Goal: Submit feedback/report problem: Submit feedback/report problem

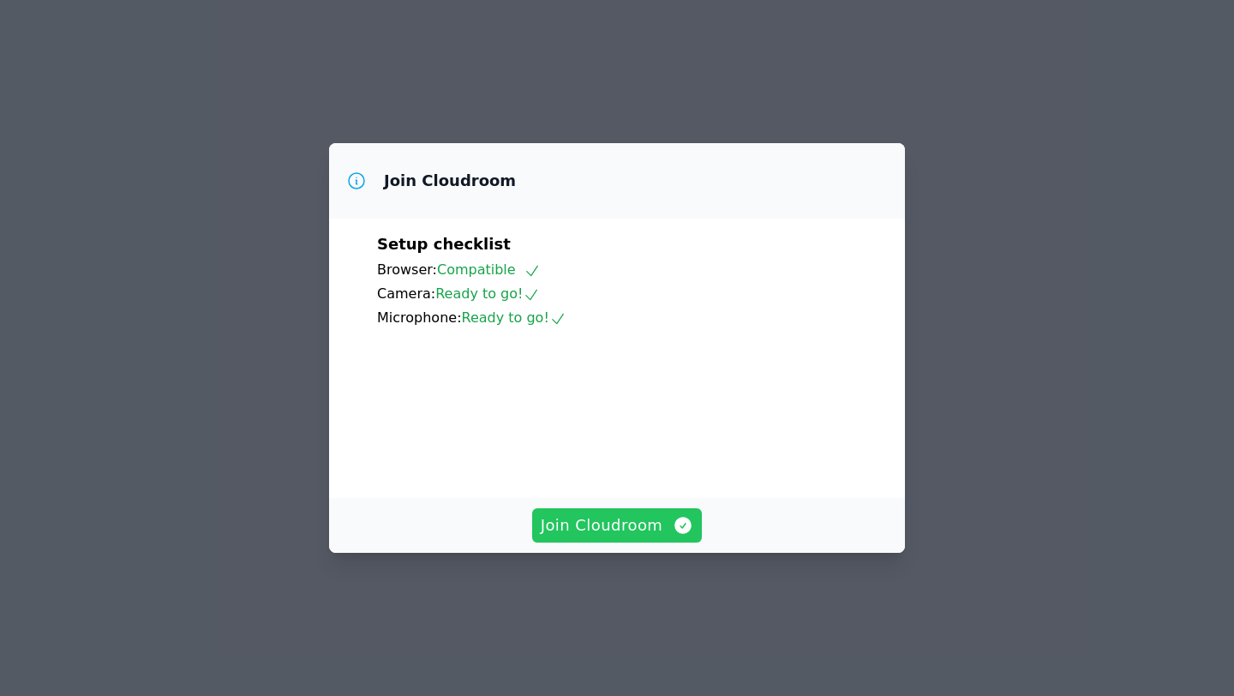
click at [613, 537] on span "Join Cloudroom" at bounding box center [617, 525] width 153 height 24
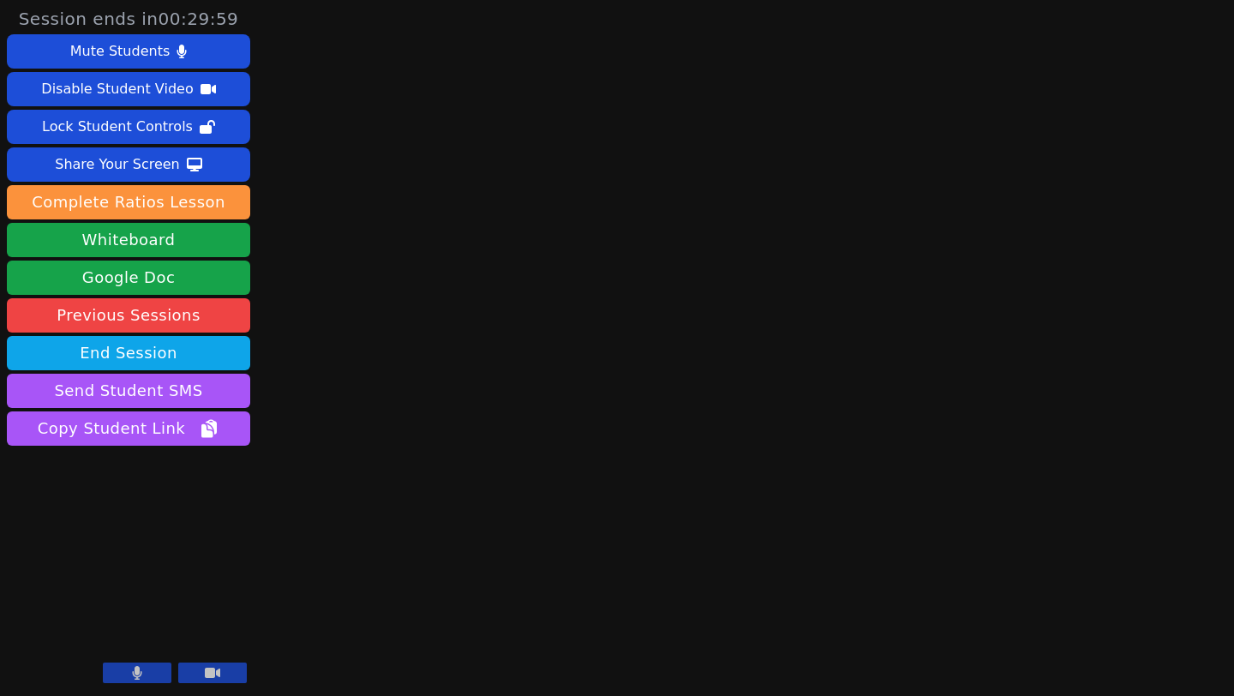
click at [1004, 354] on div "Session ends in 00:29:59 Mute Students Disable Student Video Lock Student Contr…" at bounding box center [617, 348] width 1234 height 696
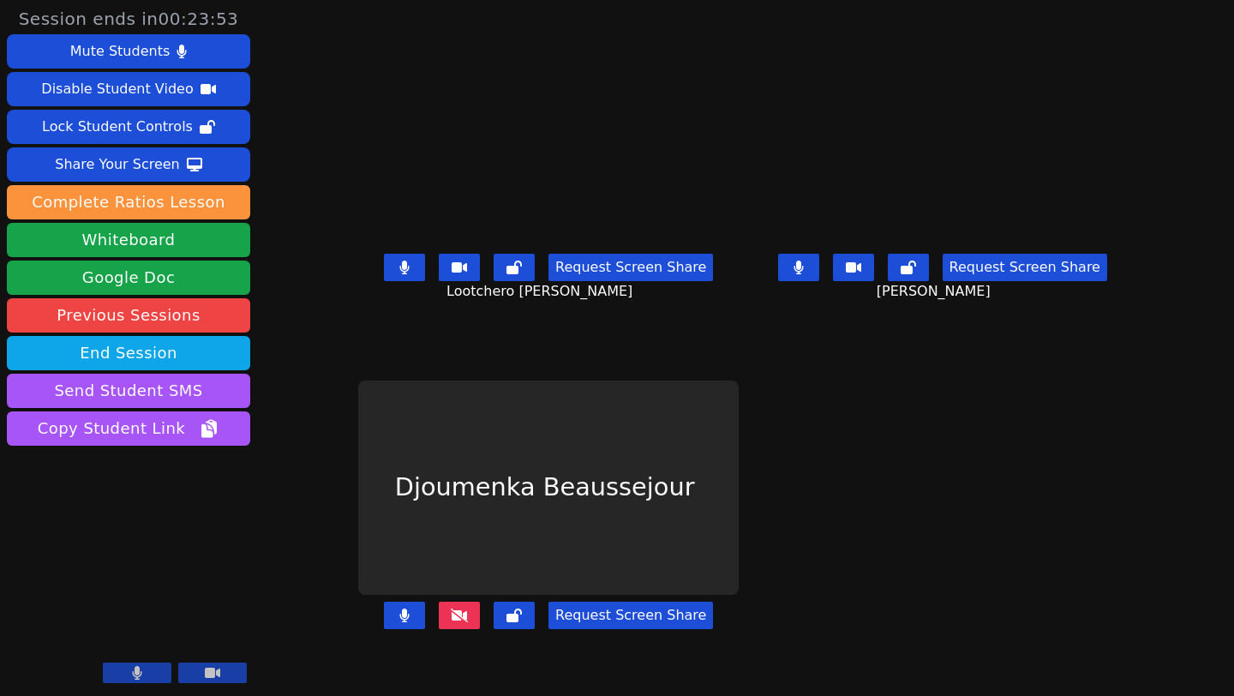
click at [400, 274] on icon at bounding box center [404, 268] width 9 height 14
click at [819, 281] on button at bounding box center [798, 267] width 41 height 27
click at [451, 620] on icon at bounding box center [459, 616] width 17 height 14
click at [451, 622] on icon at bounding box center [459, 616] width 17 height 14
click at [439, 627] on button at bounding box center [459, 615] width 41 height 27
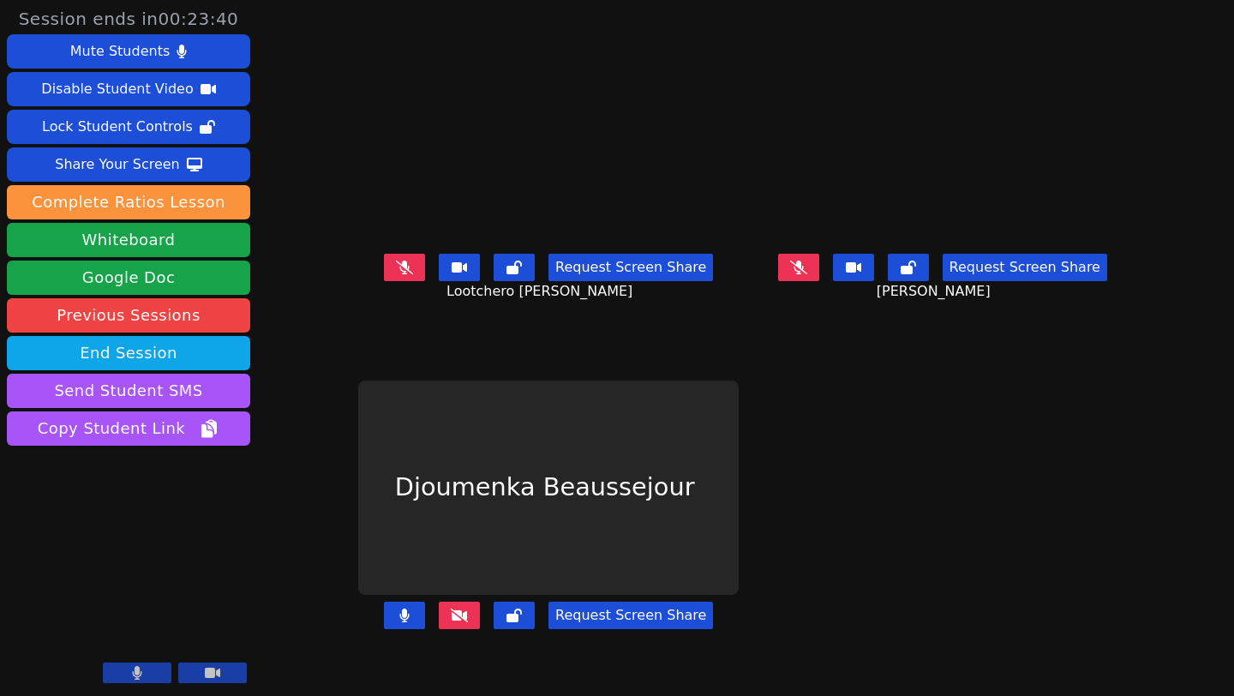
click at [451, 622] on icon at bounding box center [459, 616] width 17 height 14
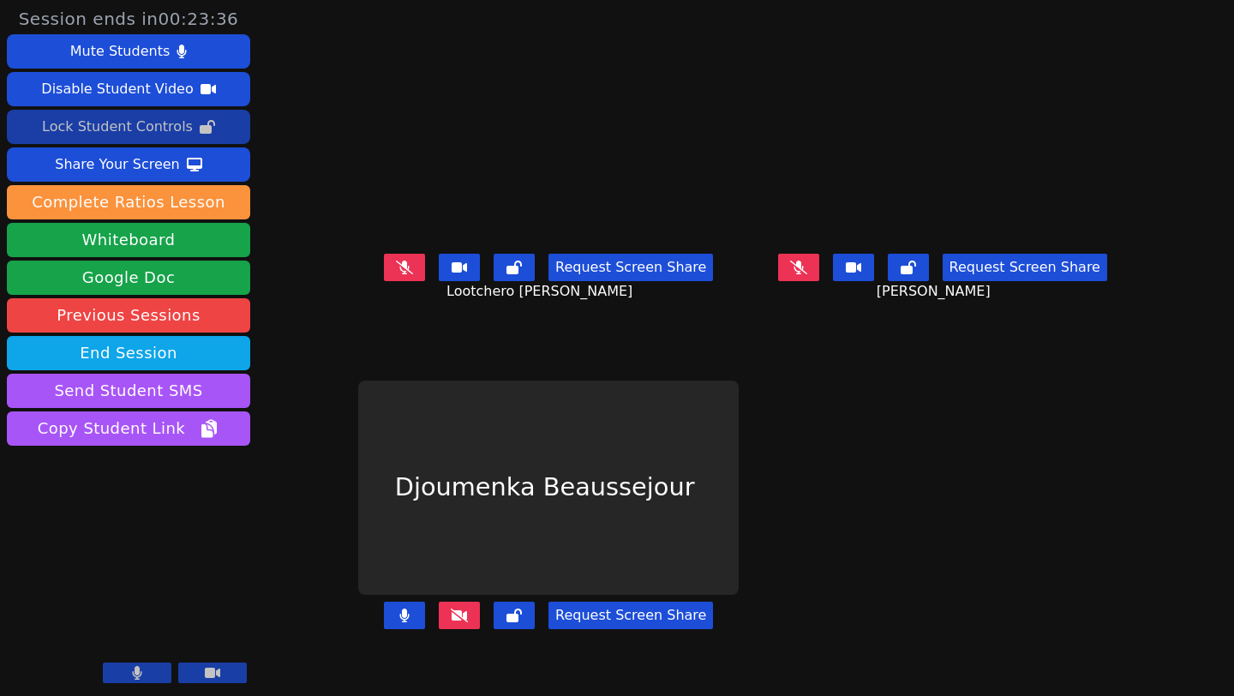
click at [126, 130] on div "Lock Student Controls" at bounding box center [117, 126] width 151 height 27
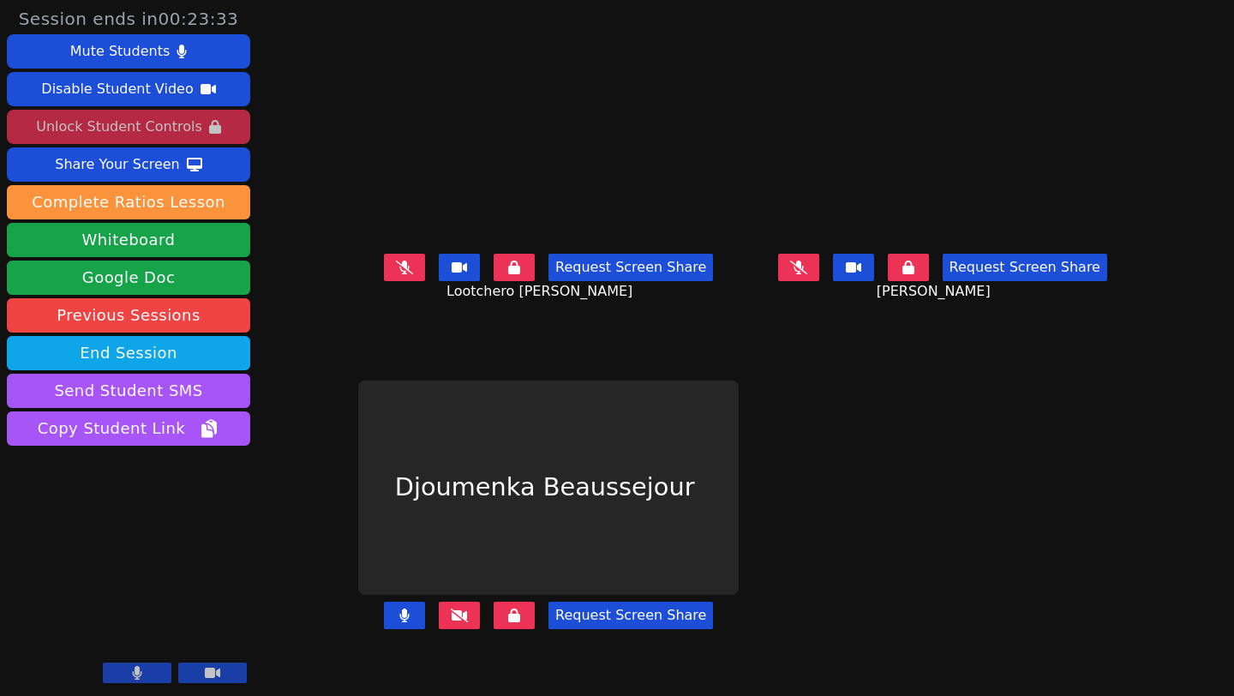
click at [451, 622] on icon at bounding box center [459, 616] width 17 height 14
click at [451, 621] on icon at bounding box center [459, 616] width 17 height 14
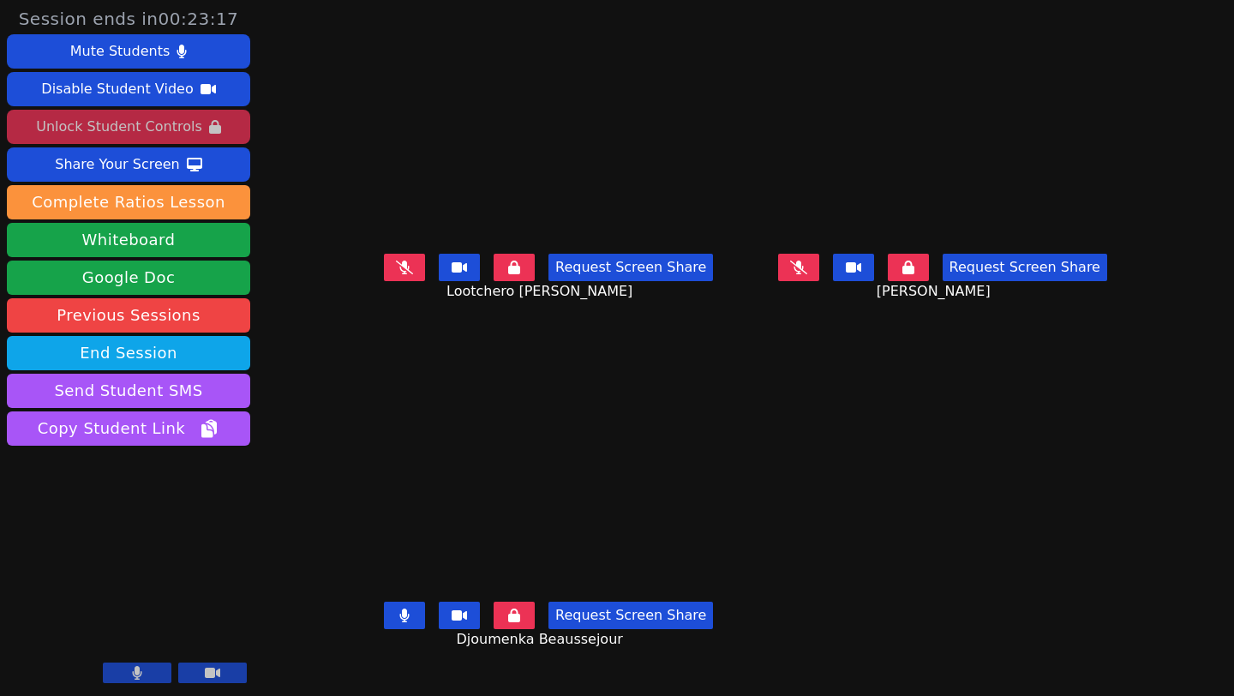
click at [396, 274] on icon at bounding box center [404, 268] width 17 height 14
click at [807, 274] on icon at bounding box center [798, 268] width 17 height 14
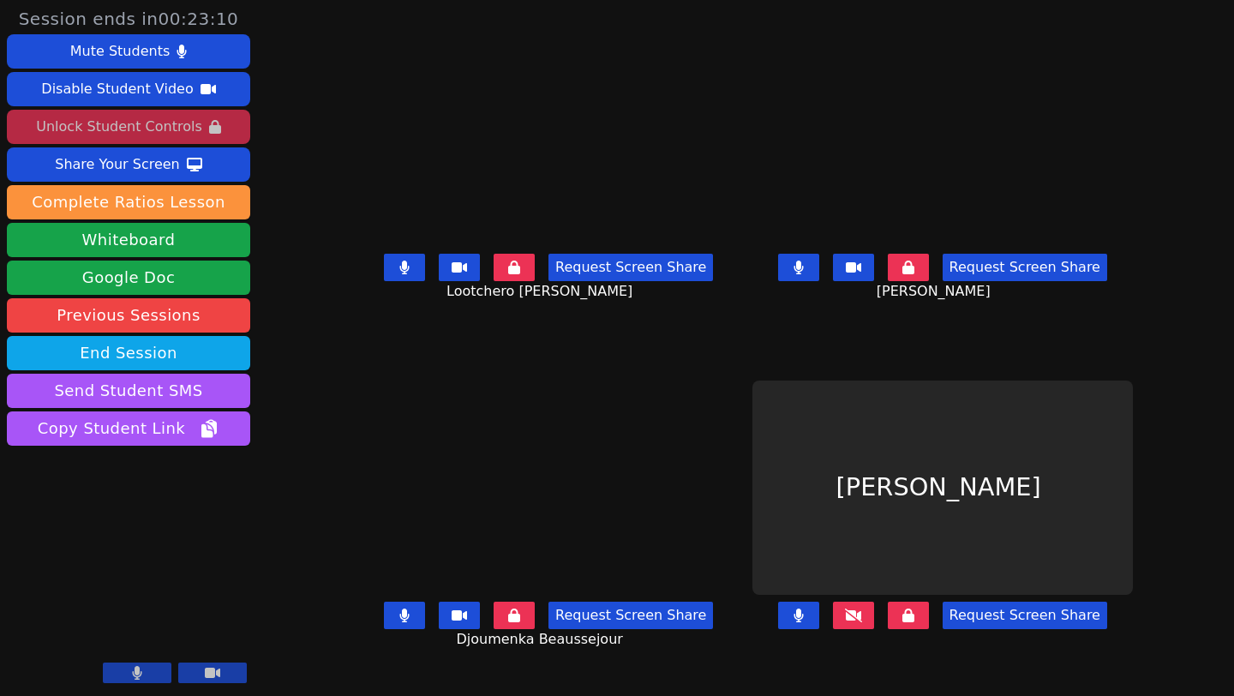
click at [874, 625] on button at bounding box center [853, 615] width 41 height 27
click at [862, 622] on icon at bounding box center [853, 616] width 17 height 14
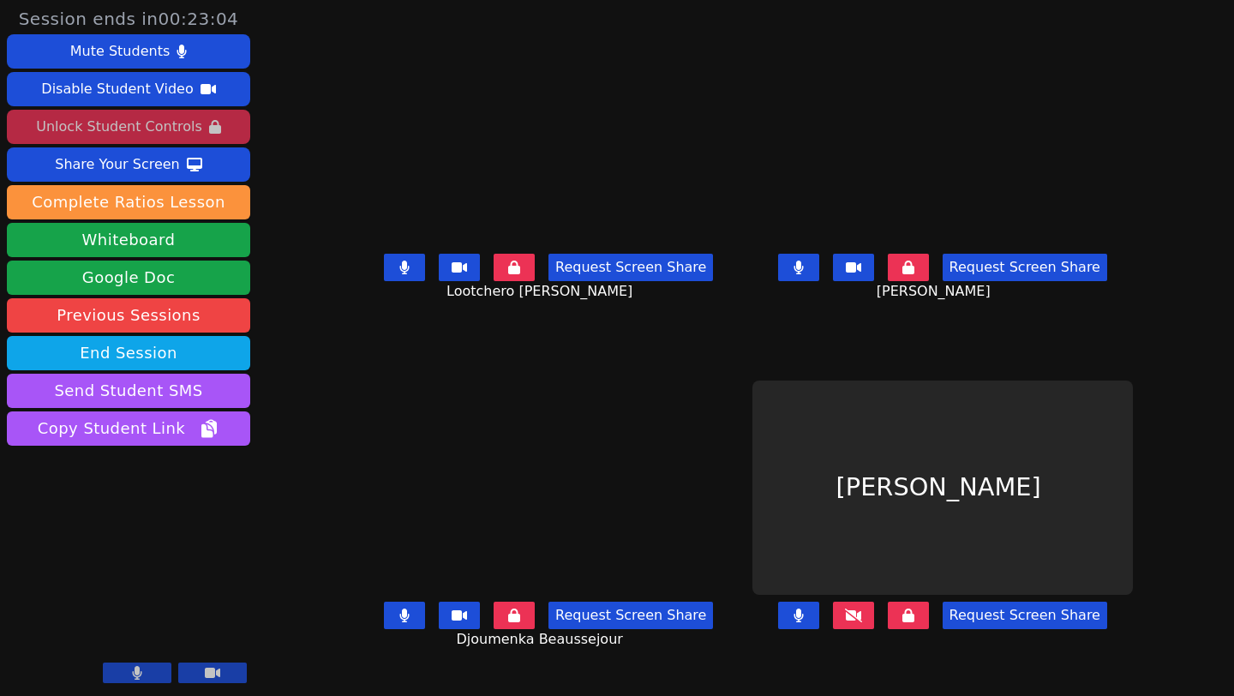
click at [862, 622] on icon at bounding box center [853, 616] width 17 height 14
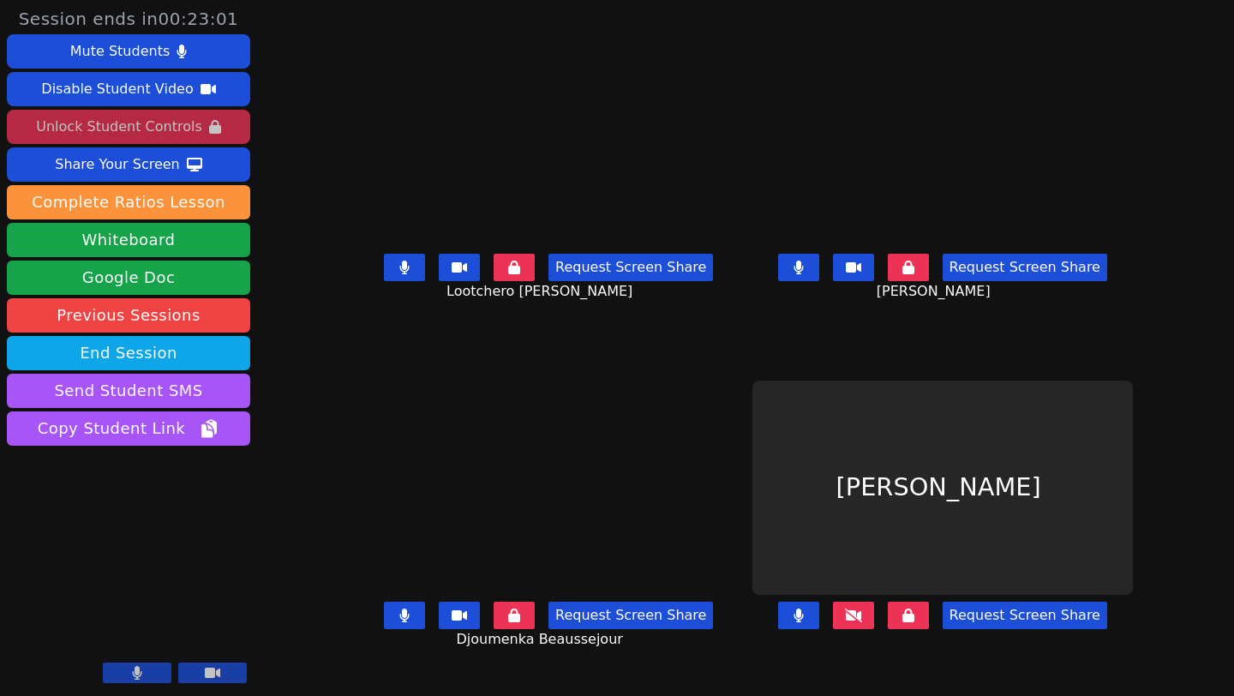
click at [862, 622] on icon at bounding box center [853, 616] width 17 height 14
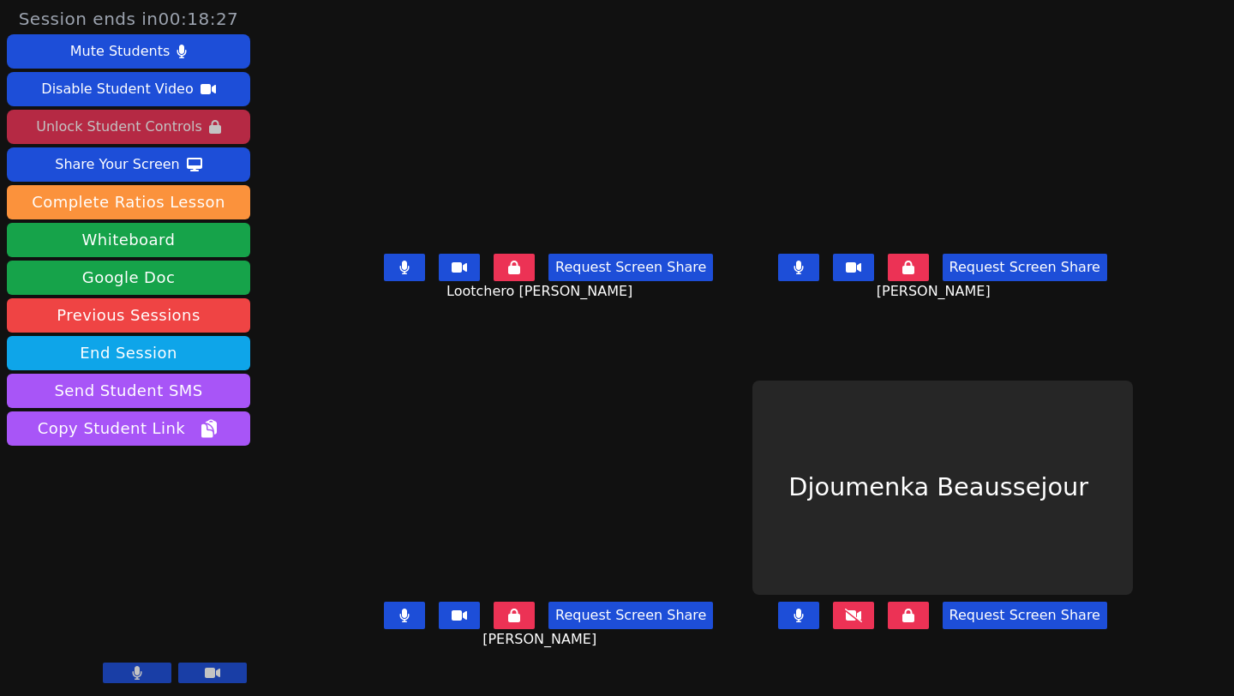
click at [874, 619] on button at bounding box center [853, 615] width 41 height 27
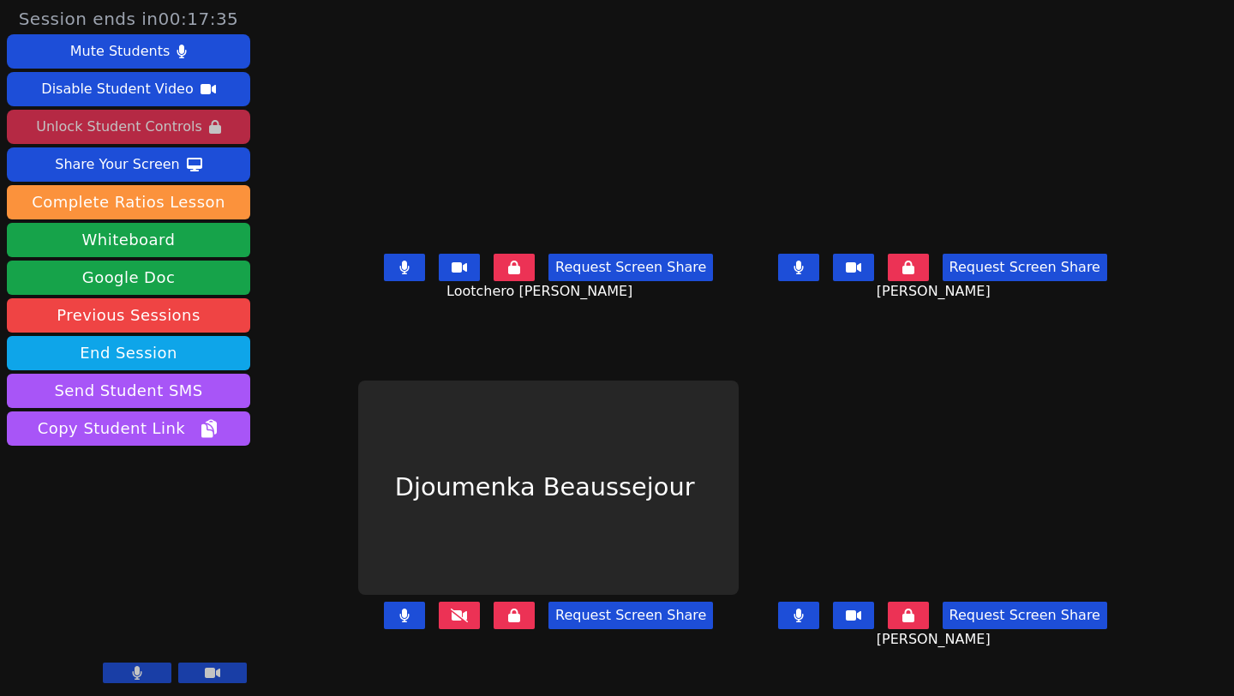
click at [1060, 280] on button "Request Screen Share" at bounding box center [1025, 267] width 165 height 27
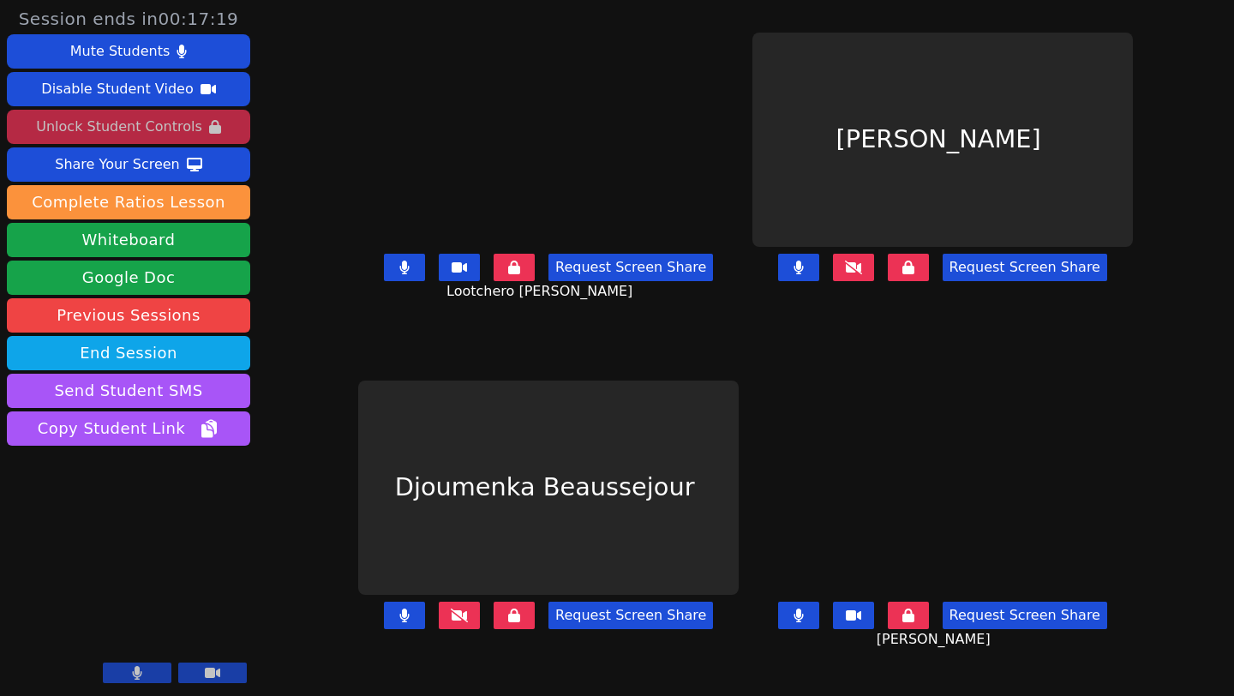
click at [1062, 281] on button "Request Screen Share" at bounding box center [1025, 267] width 165 height 27
click at [862, 274] on icon at bounding box center [853, 268] width 17 height 14
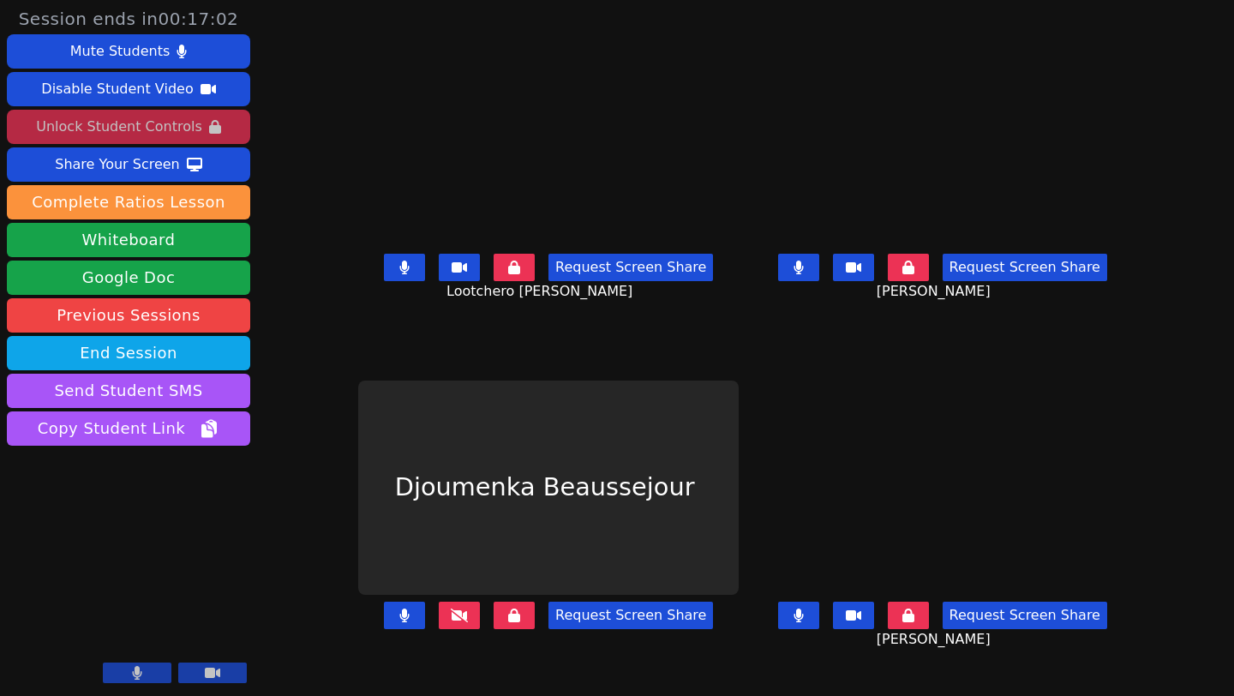
click at [451, 622] on icon at bounding box center [459, 616] width 17 height 14
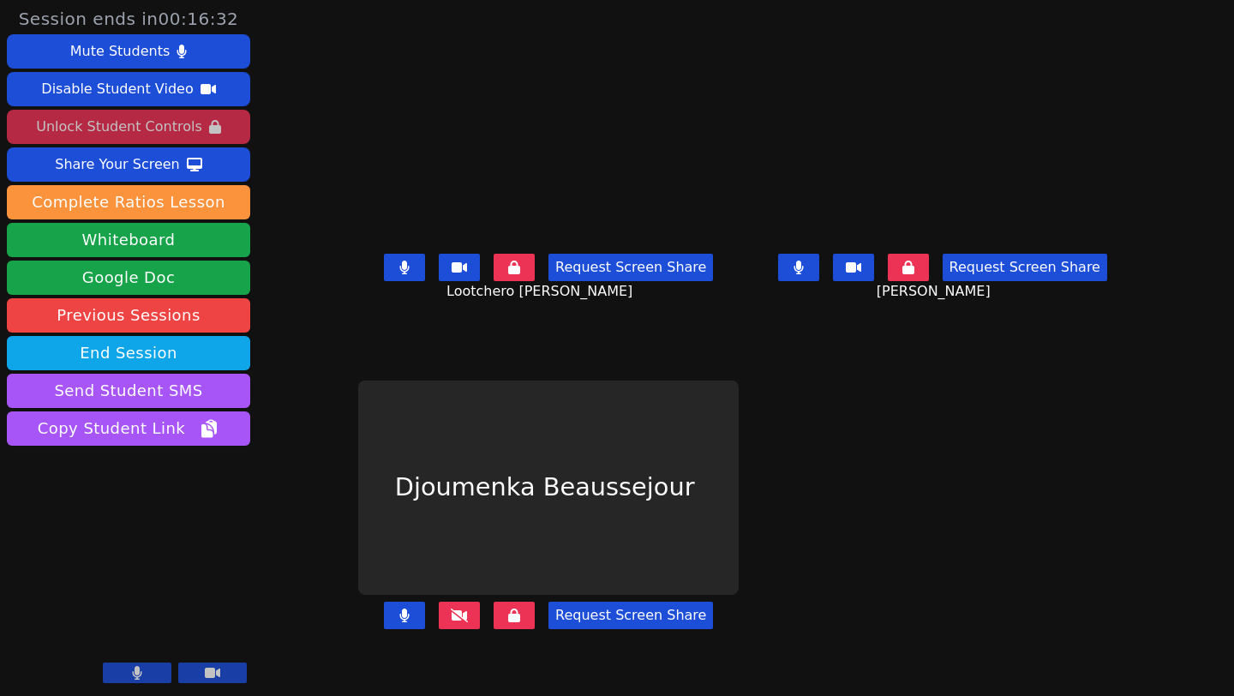
click at [439, 614] on button at bounding box center [459, 615] width 41 height 27
click at [439, 616] on button at bounding box center [459, 615] width 41 height 27
click at [451, 622] on icon at bounding box center [459, 616] width 17 height 14
click at [1132, 460] on main "Lootchero Rene Request Screen Share Lootchero Rene Jhonsley Jean Request Screen…" at bounding box center [745, 348] width 774 height 696
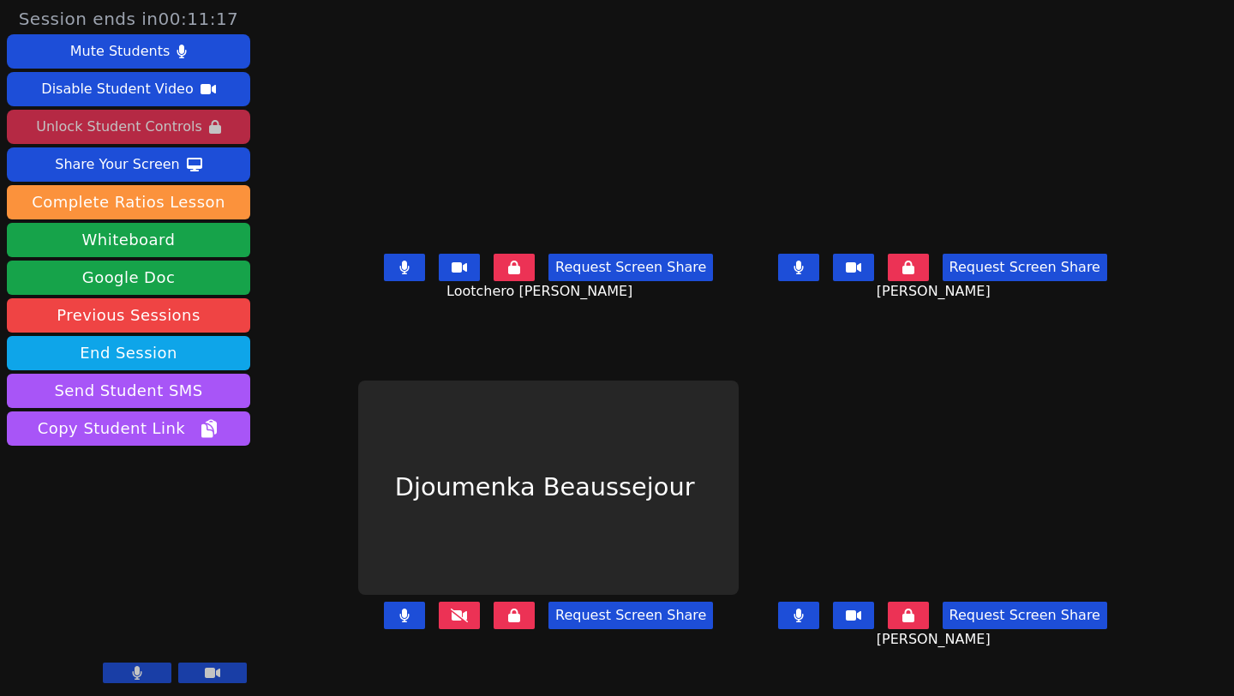
click at [451, 622] on icon at bounding box center [459, 616] width 17 height 14
click at [439, 627] on button at bounding box center [459, 615] width 41 height 27
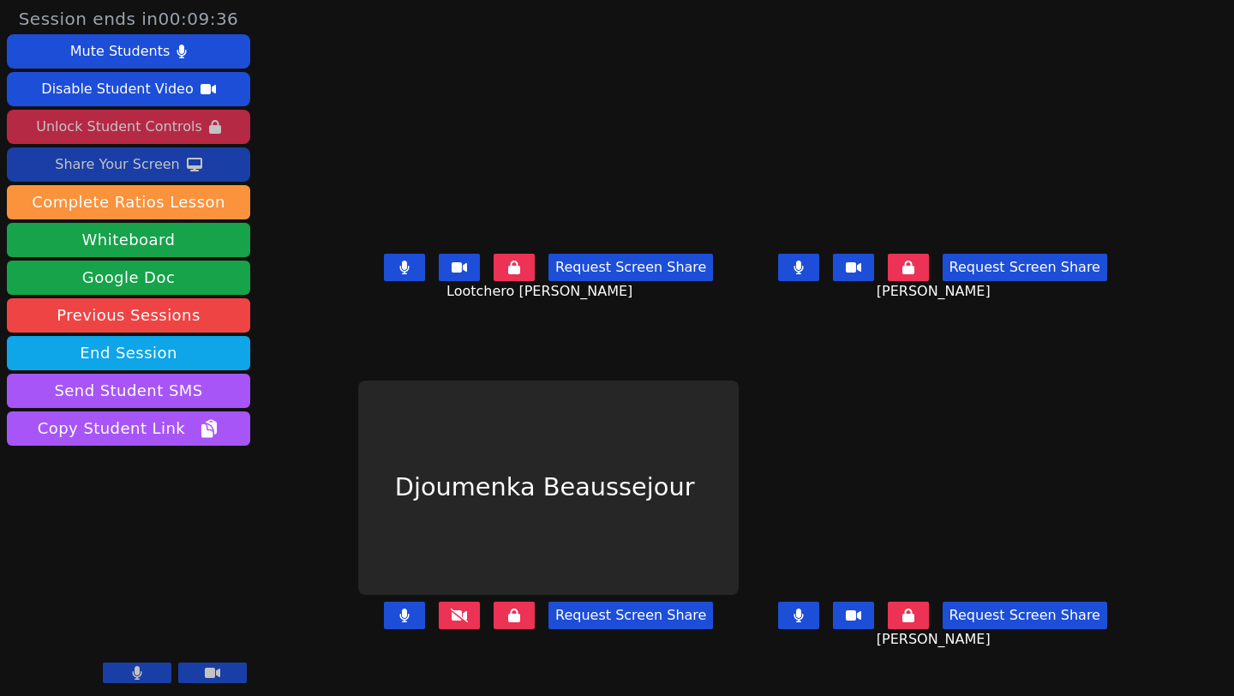
click at [132, 163] on div "Share Your Screen" at bounding box center [117, 164] width 125 height 27
click at [139, 237] on button "Whiteboard" at bounding box center [128, 240] width 243 height 34
click at [451, 622] on icon at bounding box center [459, 616] width 17 height 14
click at [165, 155] on div "Share Your Screen" at bounding box center [117, 164] width 125 height 27
click at [451, 622] on icon at bounding box center [459, 616] width 17 height 14
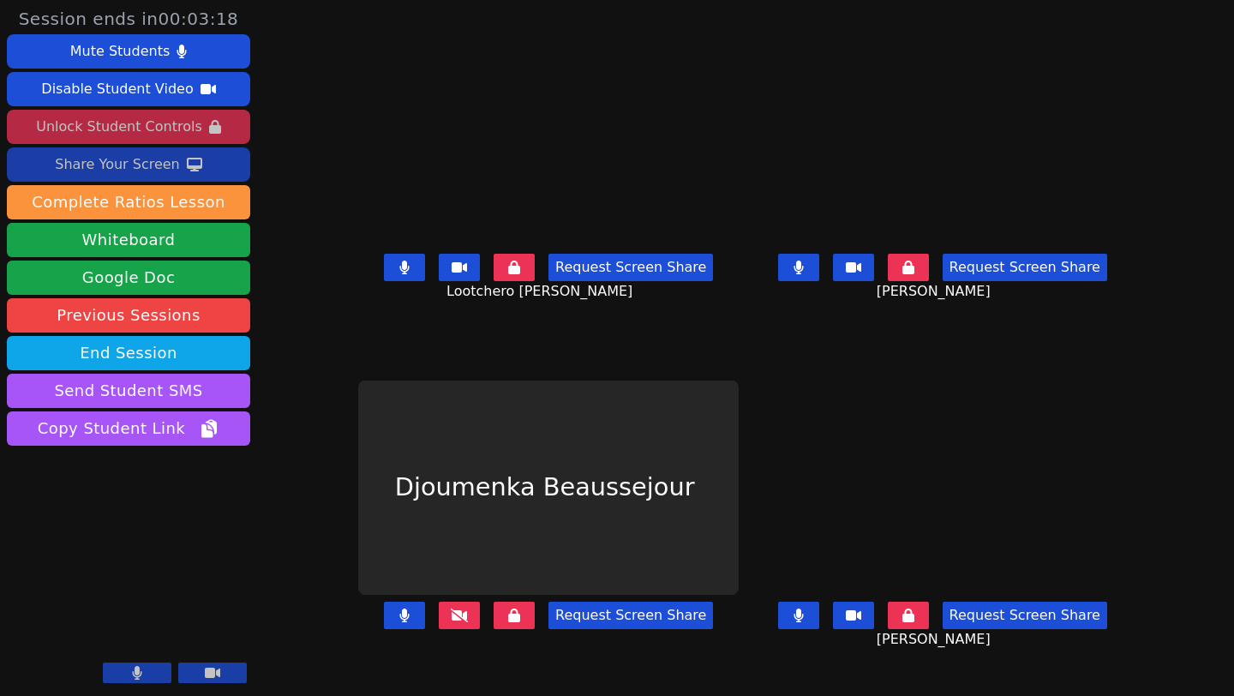
click at [451, 622] on icon at bounding box center [459, 616] width 17 height 14
click at [439, 624] on button at bounding box center [459, 615] width 41 height 27
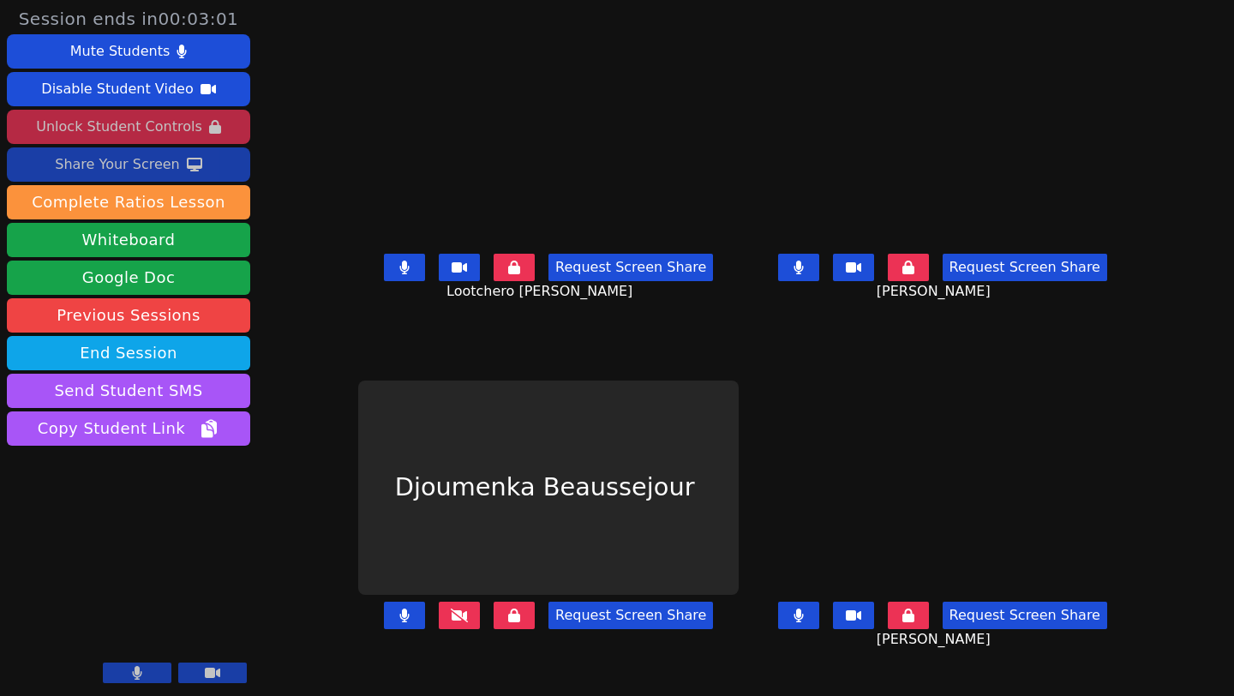
click at [439, 624] on button at bounding box center [459, 615] width 41 height 27
click at [508, 622] on icon at bounding box center [514, 616] width 12 height 14
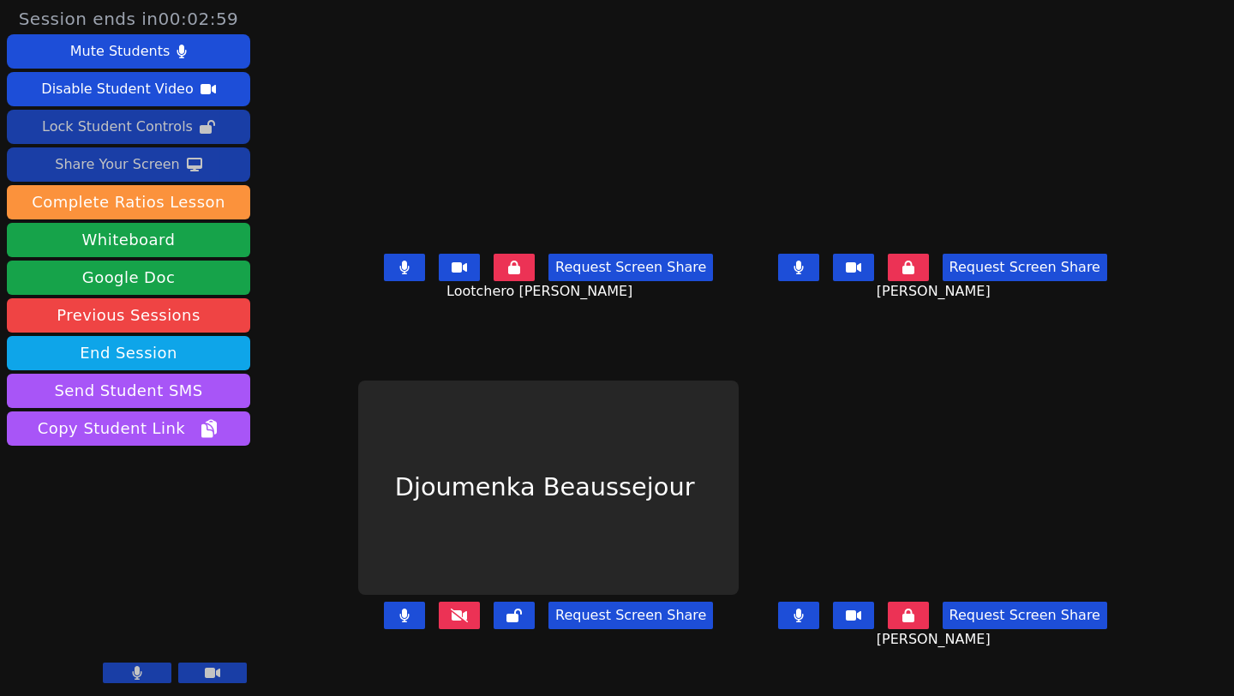
click at [507, 622] on icon at bounding box center [514, 616] width 15 height 14
click at [508, 622] on icon at bounding box center [514, 616] width 12 height 14
click at [439, 628] on button at bounding box center [459, 615] width 41 height 27
click at [451, 622] on icon at bounding box center [459, 616] width 17 height 14
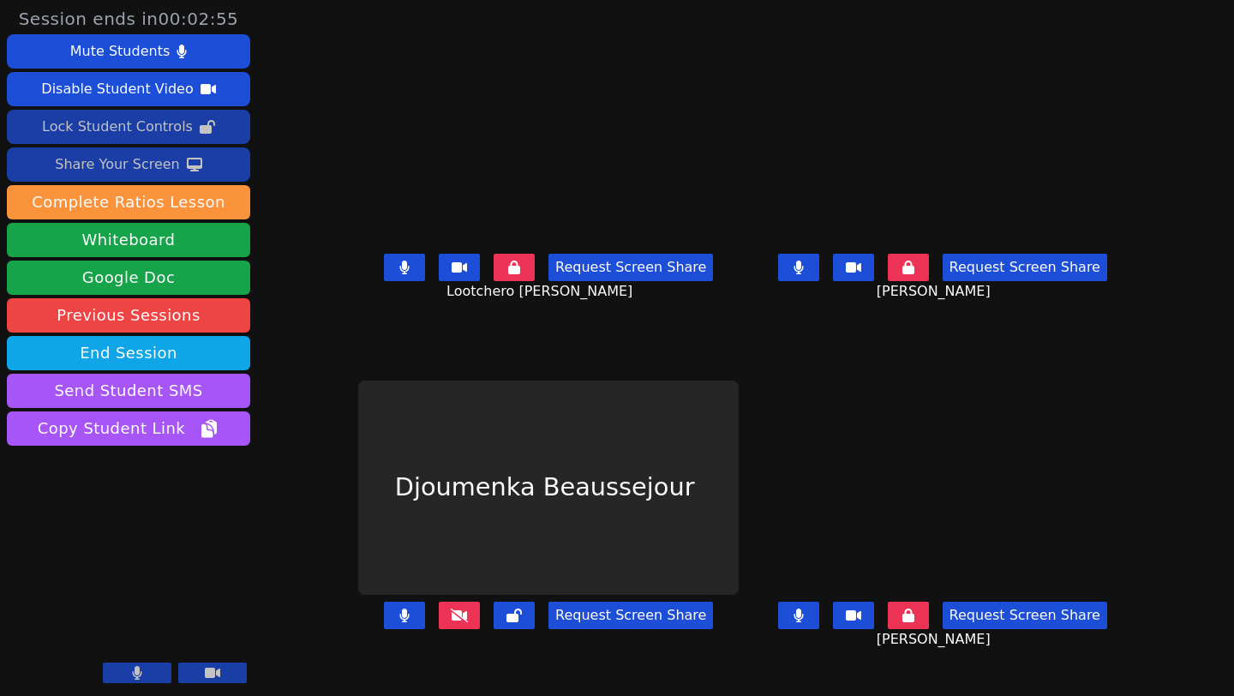
click at [451, 622] on icon at bounding box center [459, 616] width 17 height 14
click at [507, 622] on icon at bounding box center [514, 616] width 15 height 14
click at [439, 629] on button at bounding box center [459, 615] width 41 height 27
click at [451, 622] on icon at bounding box center [459, 616] width 17 height 14
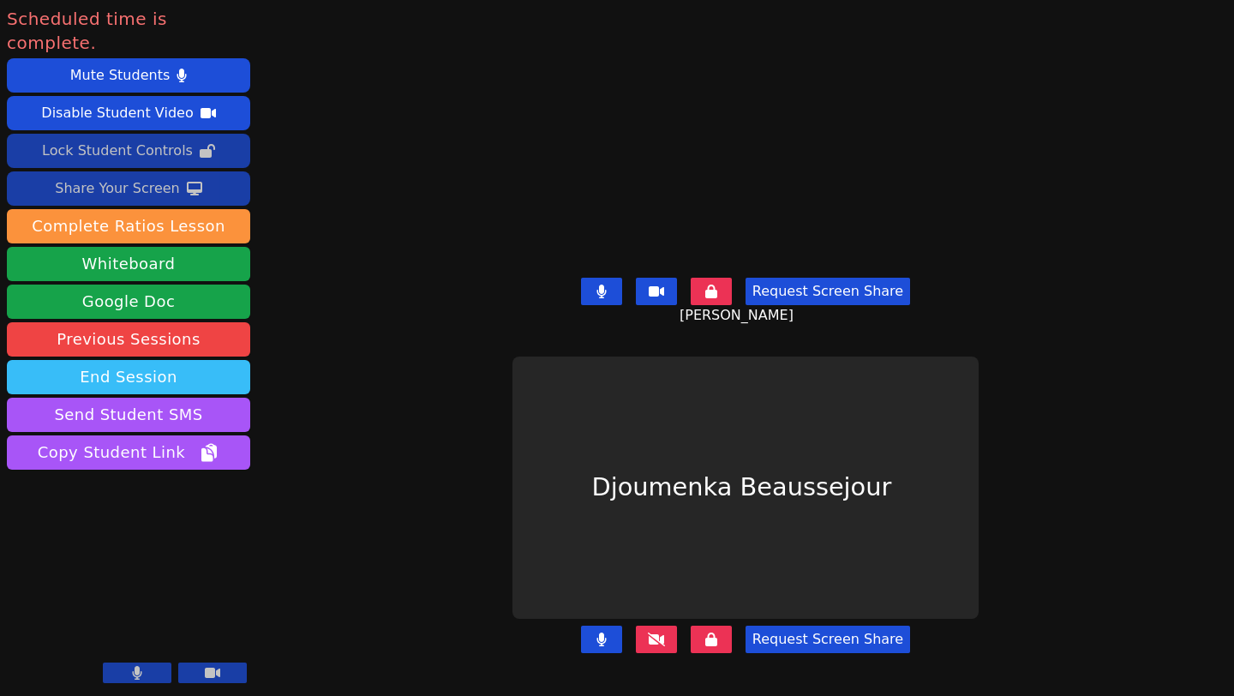
click at [135, 360] on button "End Session" at bounding box center [128, 377] width 243 height 34
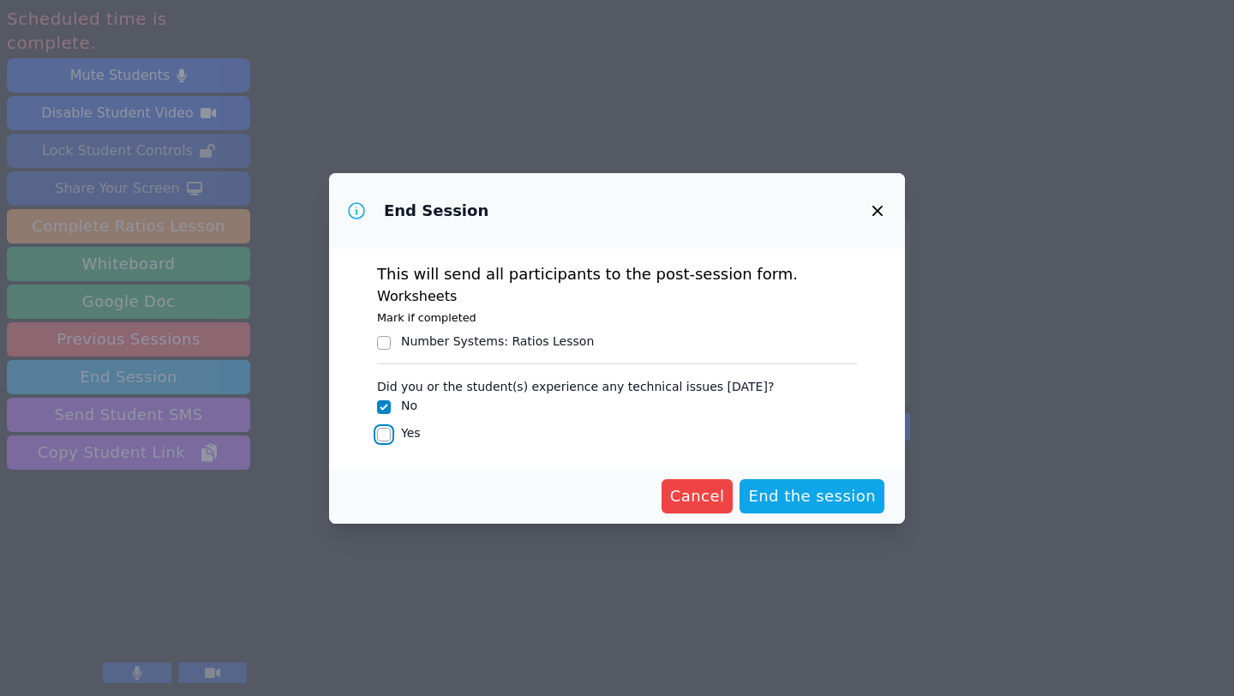
click at [384, 430] on input "Yes" at bounding box center [384, 435] width 14 height 14
checkbox input "true"
checkbox input "false"
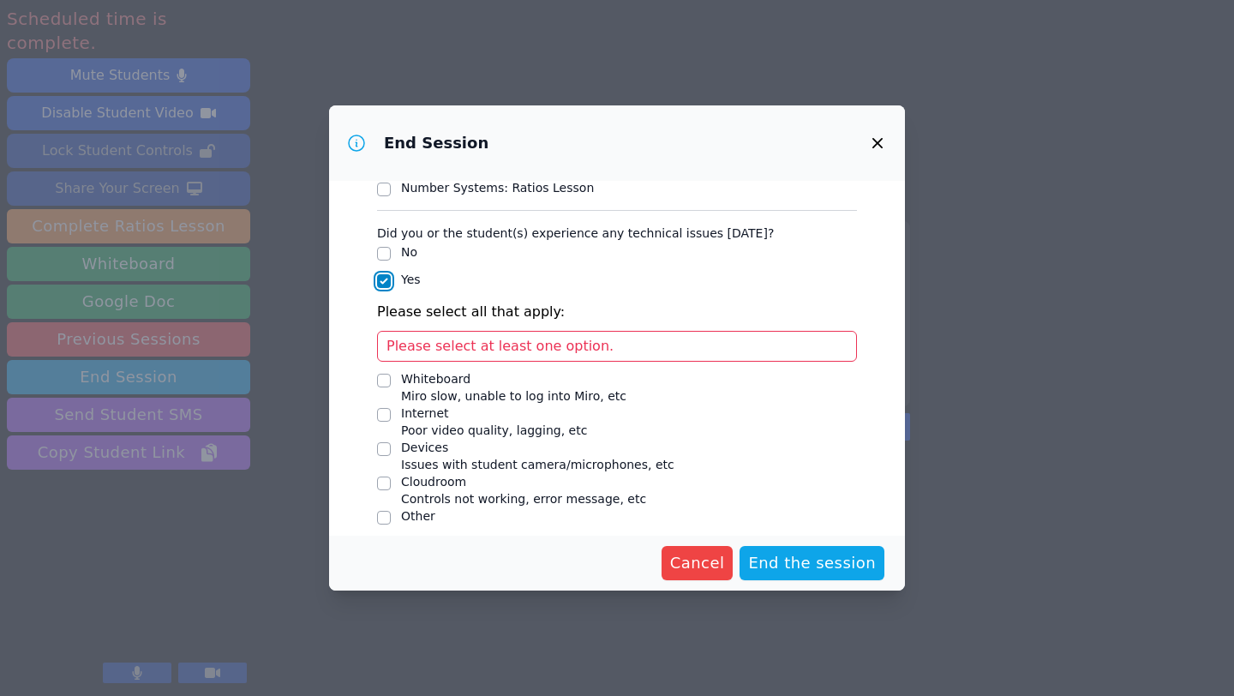
scroll to position [98, 0]
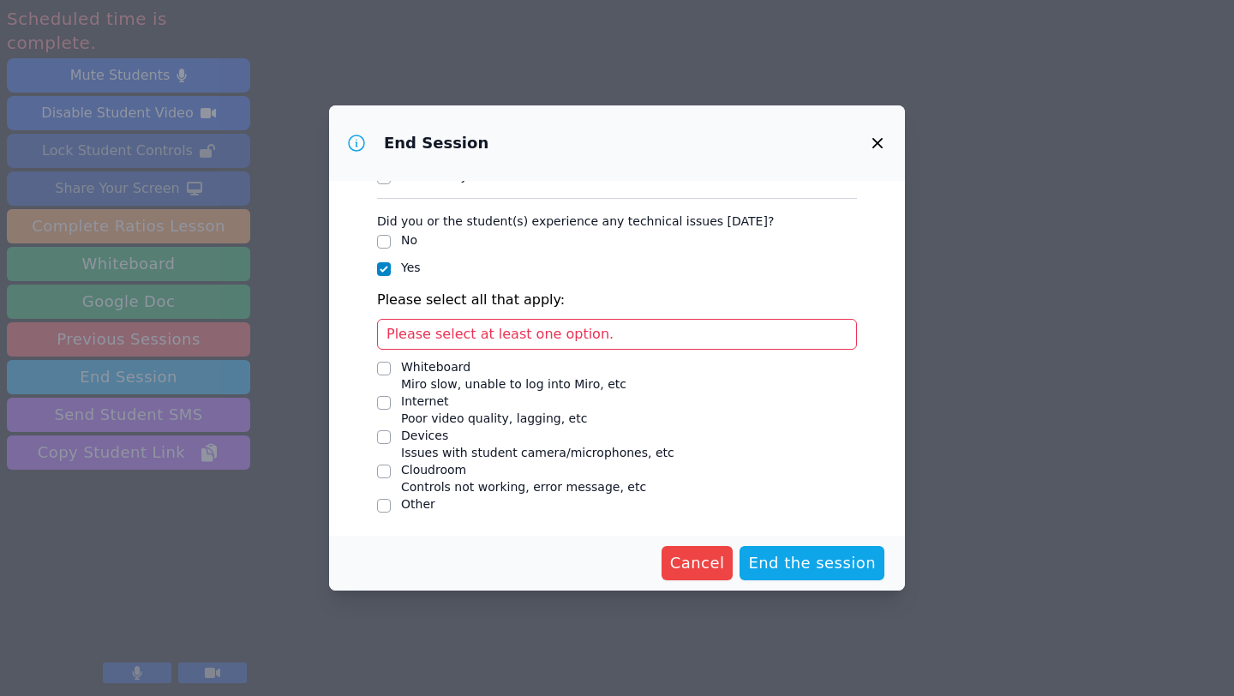
click at [430, 369] on div "Whiteboard" at bounding box center [513, 366] width 225 height 17
click at [391, 369] on input "Whiteboard Miro slow, unable to log into Miro, etc" at bounding box center [384, 369] width 14 height 14
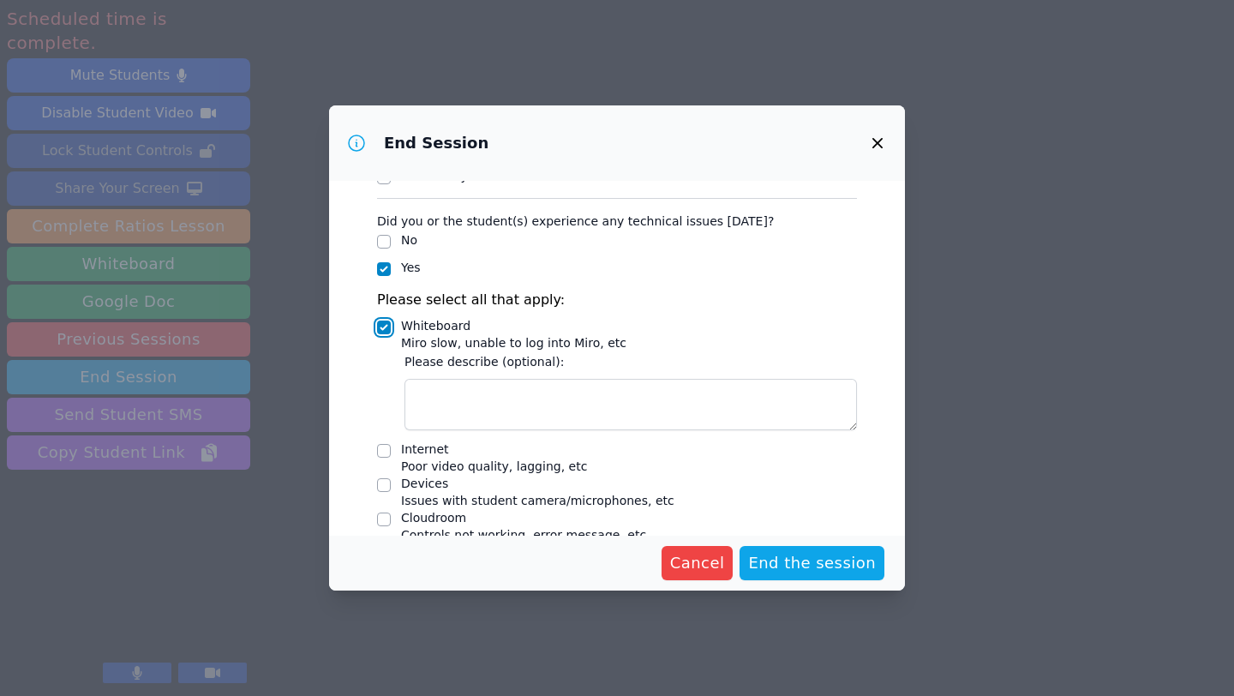
click at [388, 328] on input "Whiteboard Miro slow, unable to log into Miro, etc" at bounding box center [384, 328] width 14 height 14
checkbox input "false"
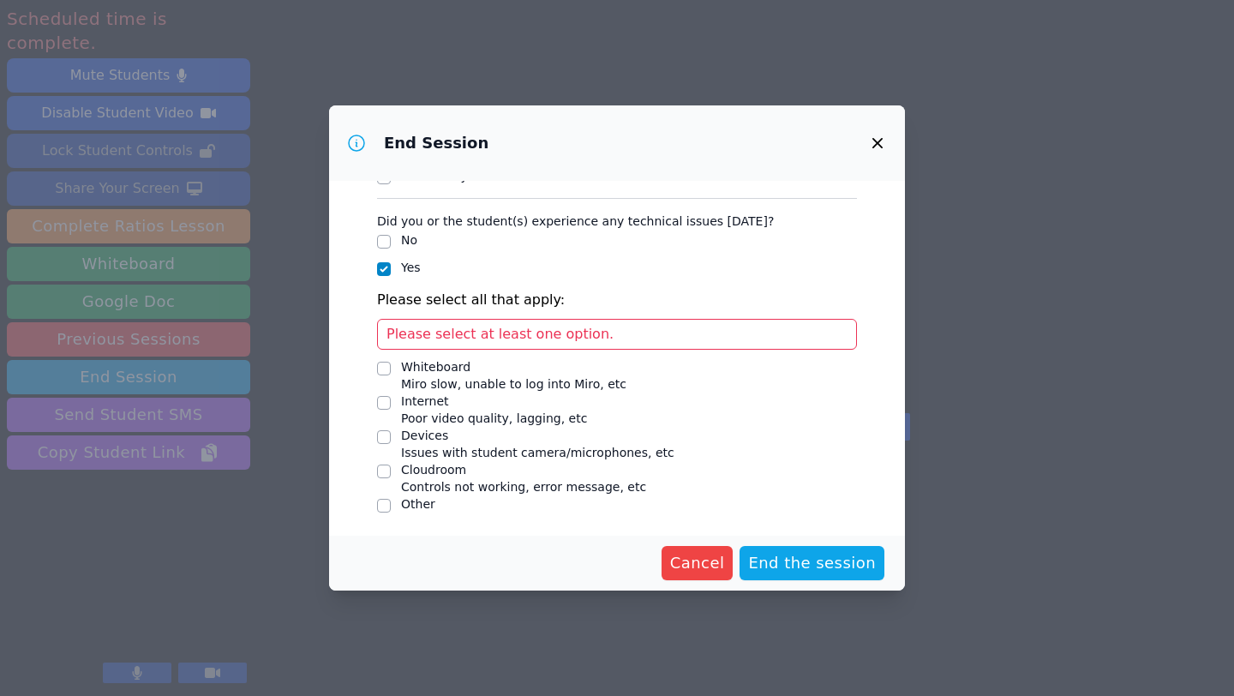
click at [429, 471] on div "Cloudroom" at bounding box center [523, 469] width 245 height 17
click at [391, 471] on input "Cloudroom Controls not working, error message, etc" at bounding box center [384, 472] width 14 height 14
checkbox input "true"
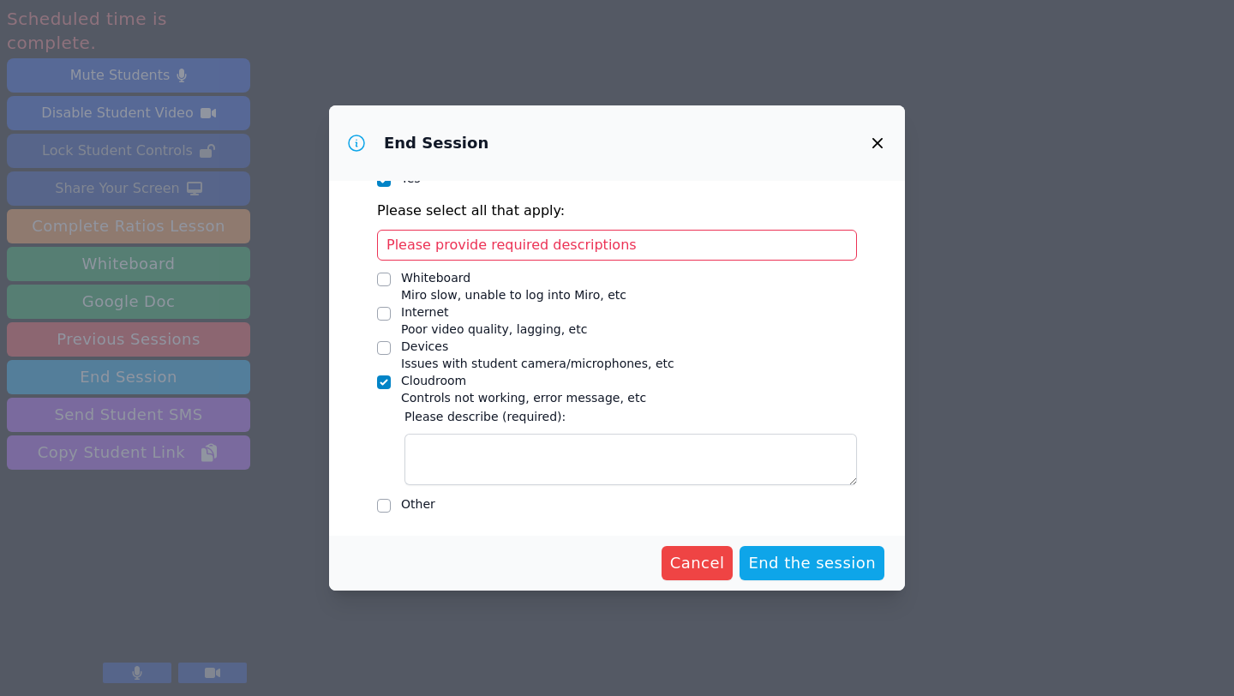
click at [427, 348] on div "Devices" at bounding box center [537, 346] width 273 height 17
click at [391, 348] on input "Devices Issues with student camera/microphones, etc" at bounding box center [384, 348] width 14 height 14
checkbox input "true"
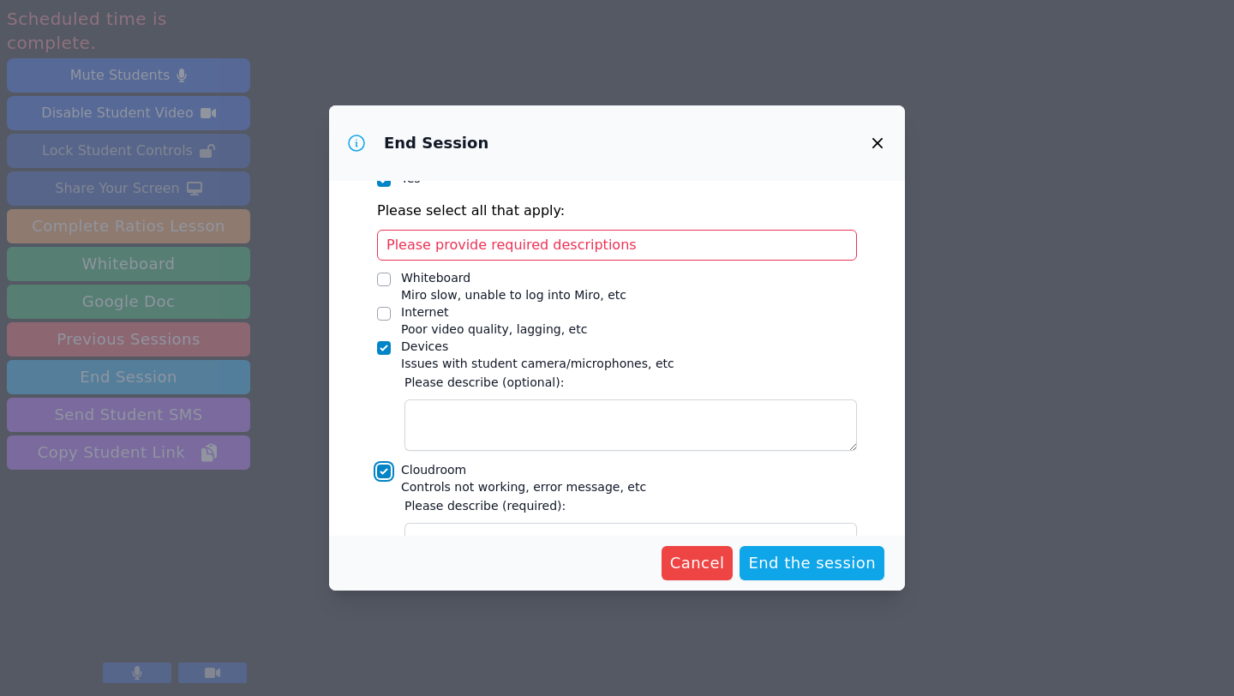
click at [386, 470] on input "Cloudroom Controls not working, error message, etc" at bounding box center [384, 472] width 14 height 14
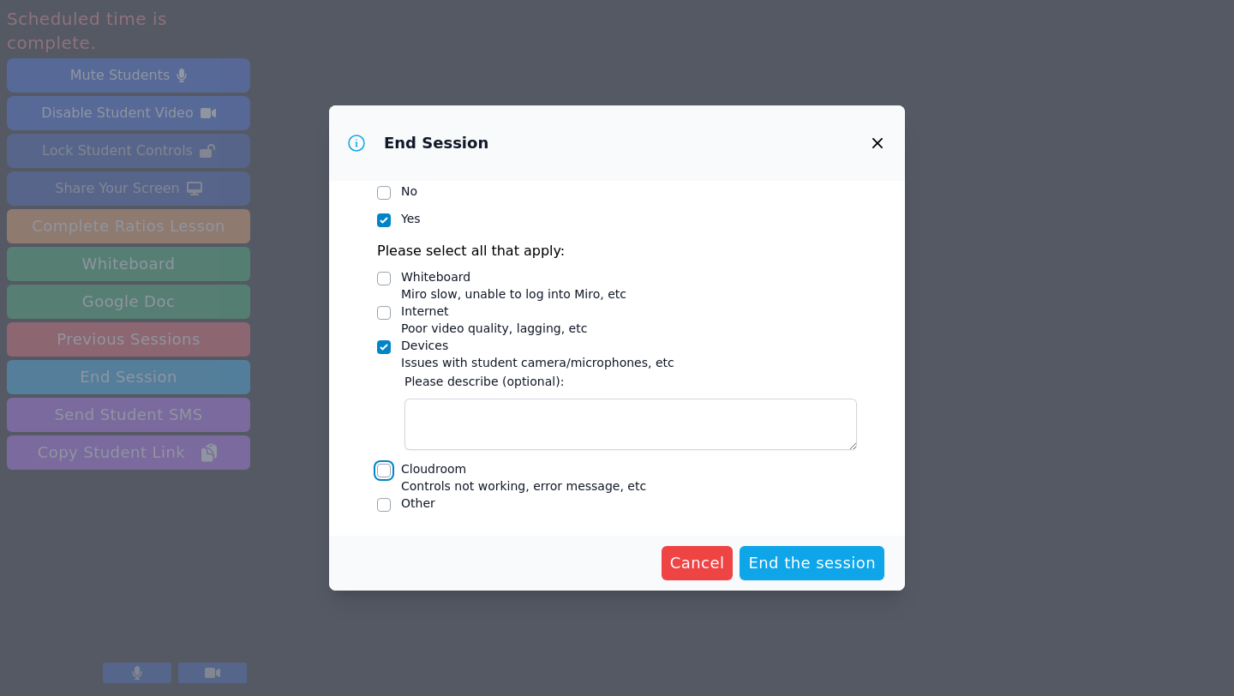
scroll to position [146, 0]
click at [385, 473] on input "Cloudroom Controls not working, error message, etc" at bounding box center [384, 472] width 14 height 14
checkbox input "true"
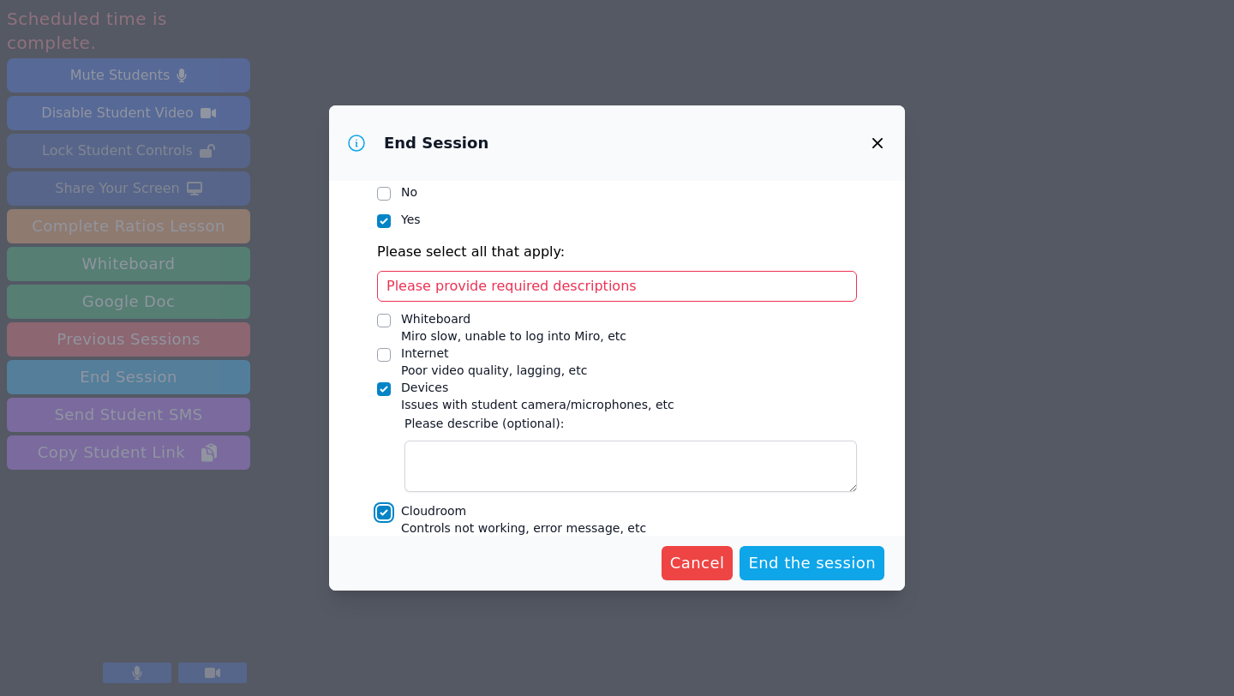
scroll to position [187, 0]
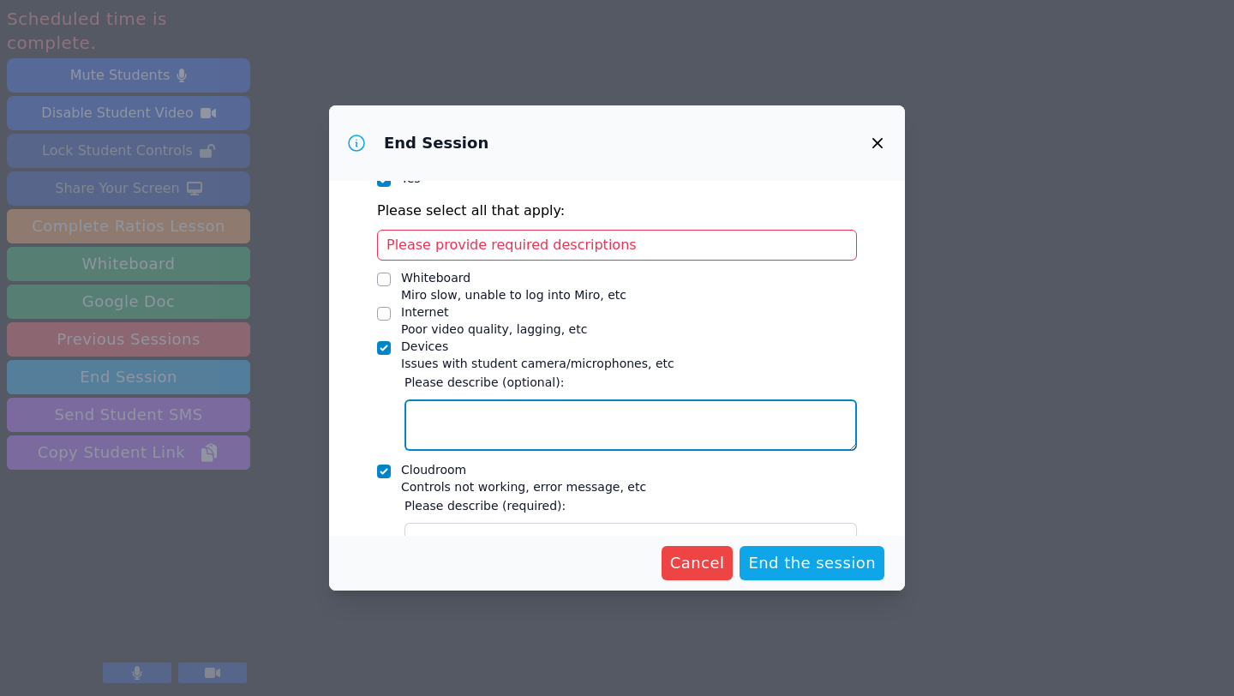
click at [633, 435] on textarea "Devices Issues with student camera/microphones, etc" at bounding box center [631, 424] width 453 height 51
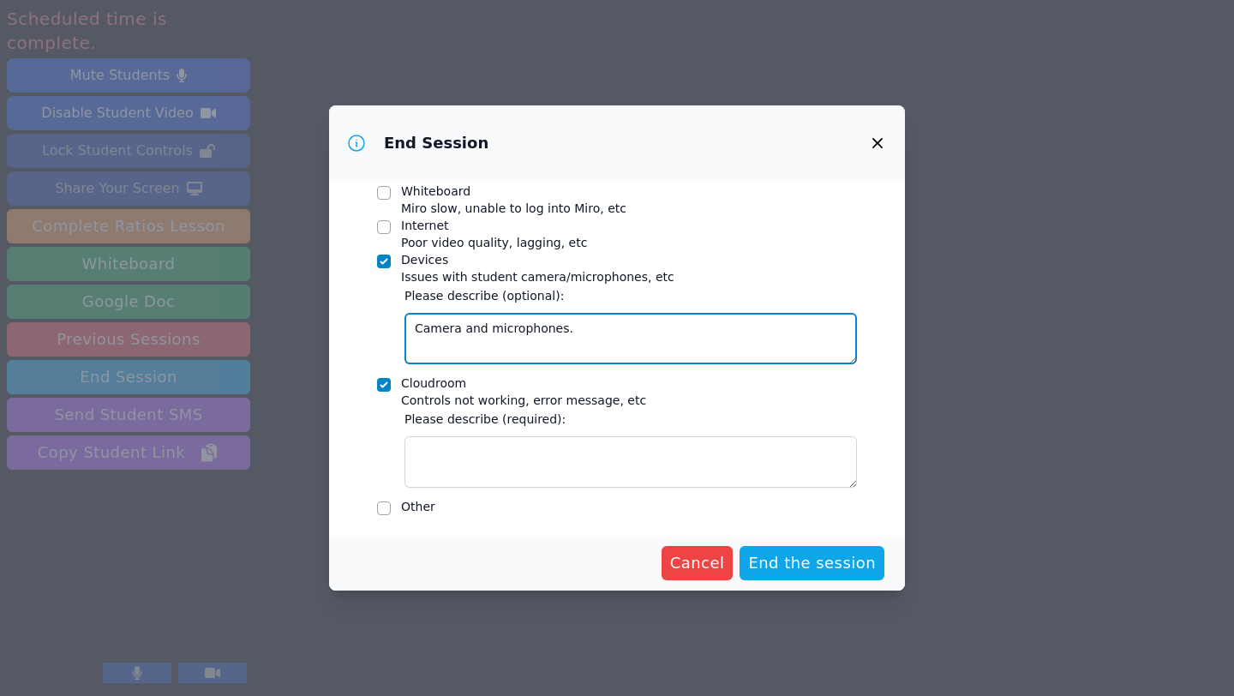
scroll to position [276, 0]
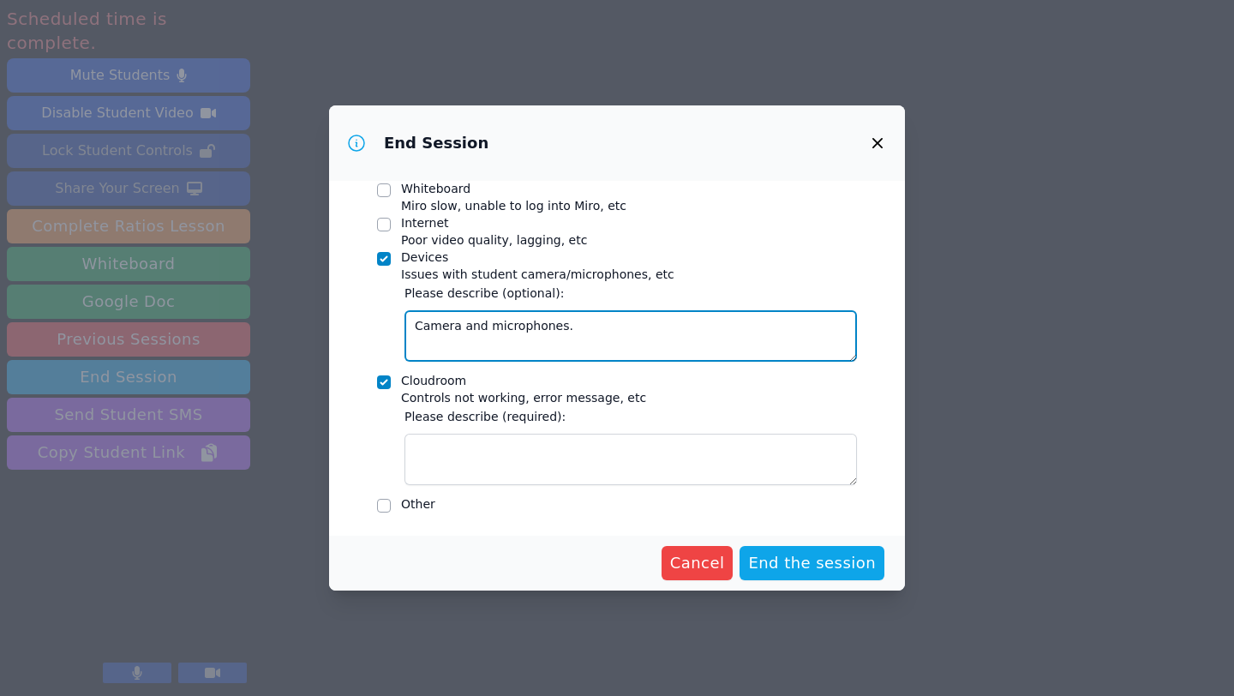
type textarea "Camera and microphones."
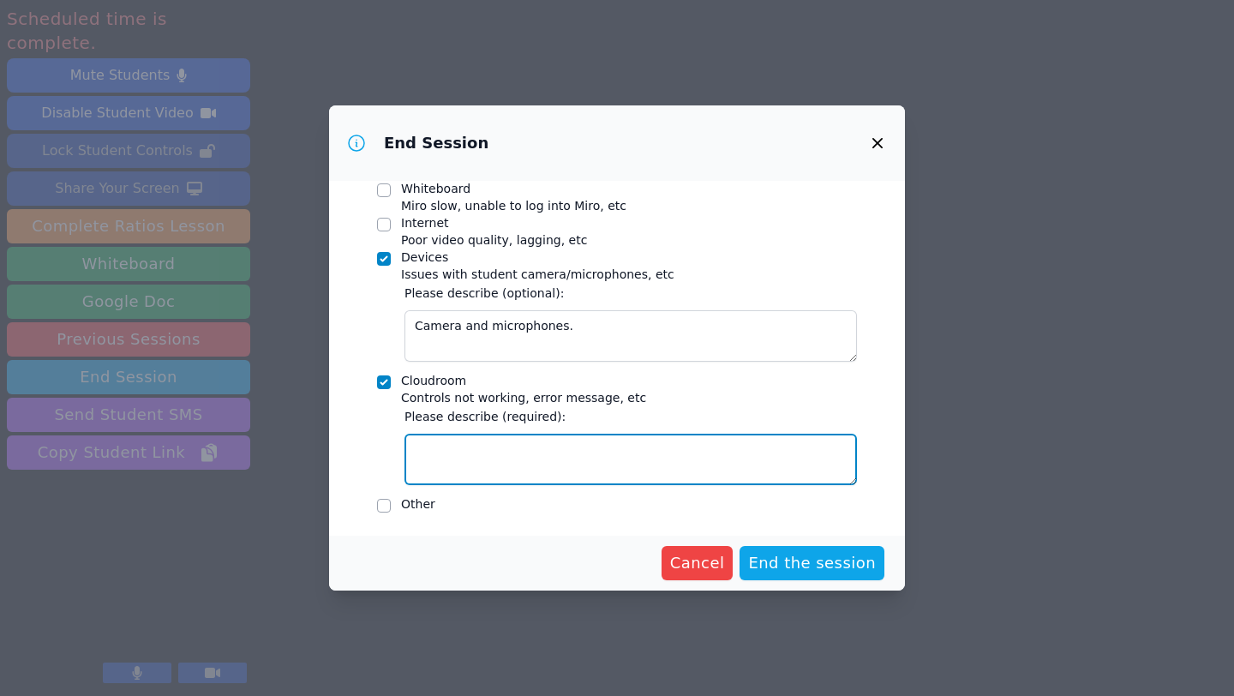
click at [513, 459] on textarea "Cloudroom Controls not working, error message, etc" at bounding box center [631, 459] width 453 height 51
type textarea "Camera suddenly turning off and could not be turned on."
click at [752, 443] on textarea "Camera suddenly turning off and could not be turned on." at bounding box center [631, 459] width 453 height 51
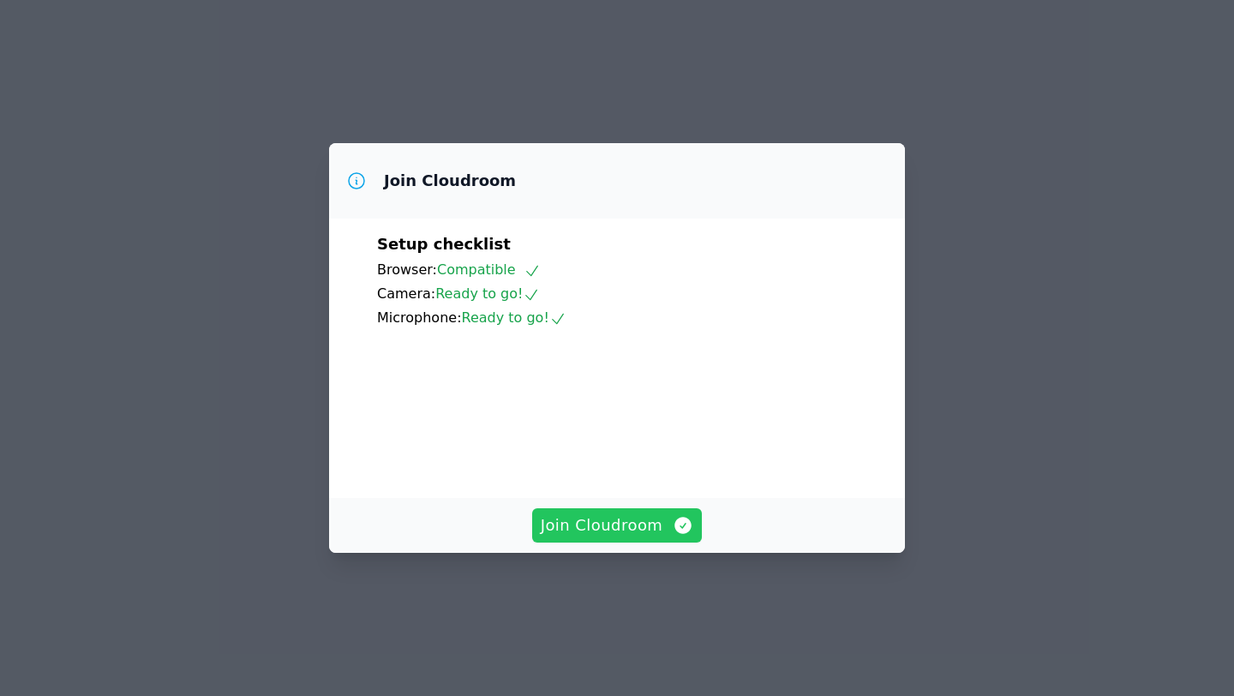
click at [603, 543] on button "Join Cloudroom" at bounding box center [617, 525] width 171 height 34
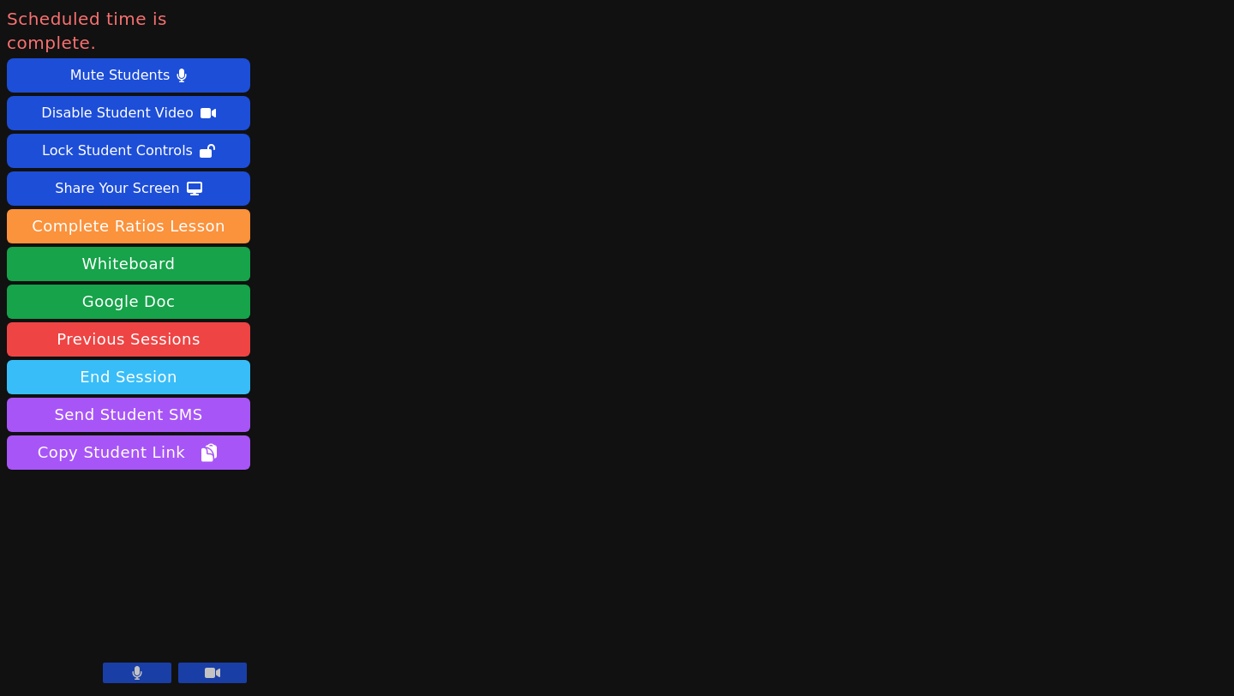
click at [109, 360] on button "End Session" at bounding box center [128, 377] width 243 height 34
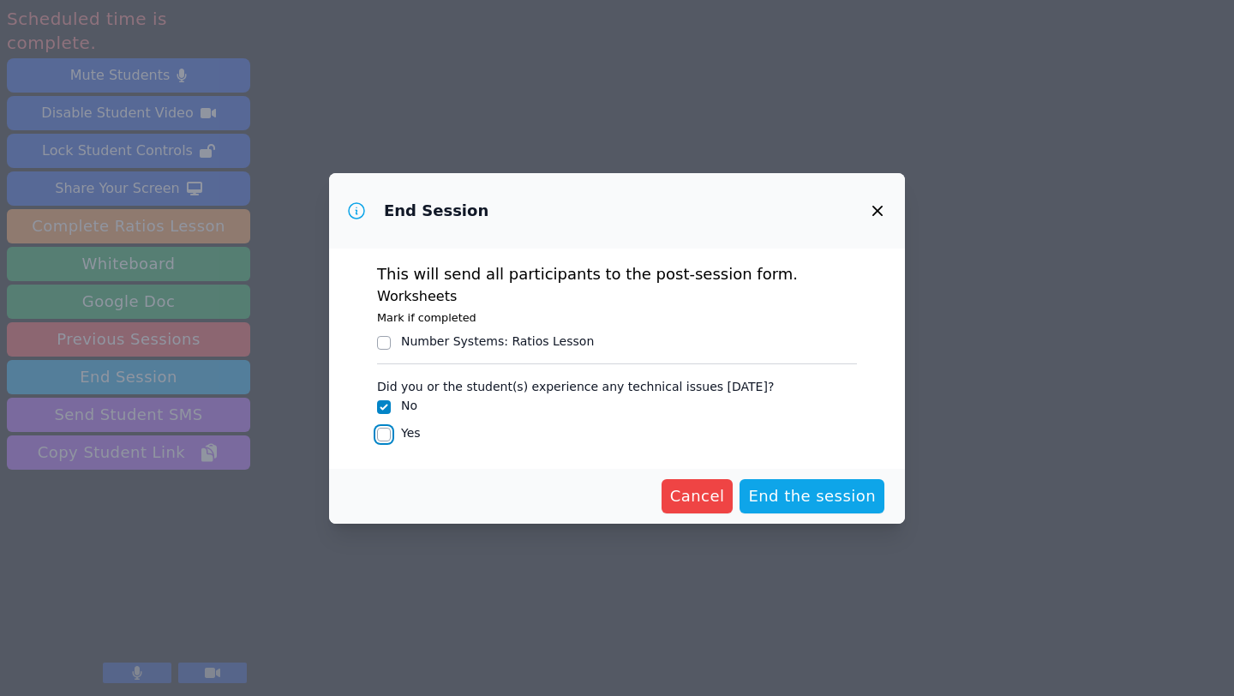
click at [381, 435] on input "Yes" at bounding box center [384, 435] width 14 height 14
checkbox input "true"
checkbox input "false"
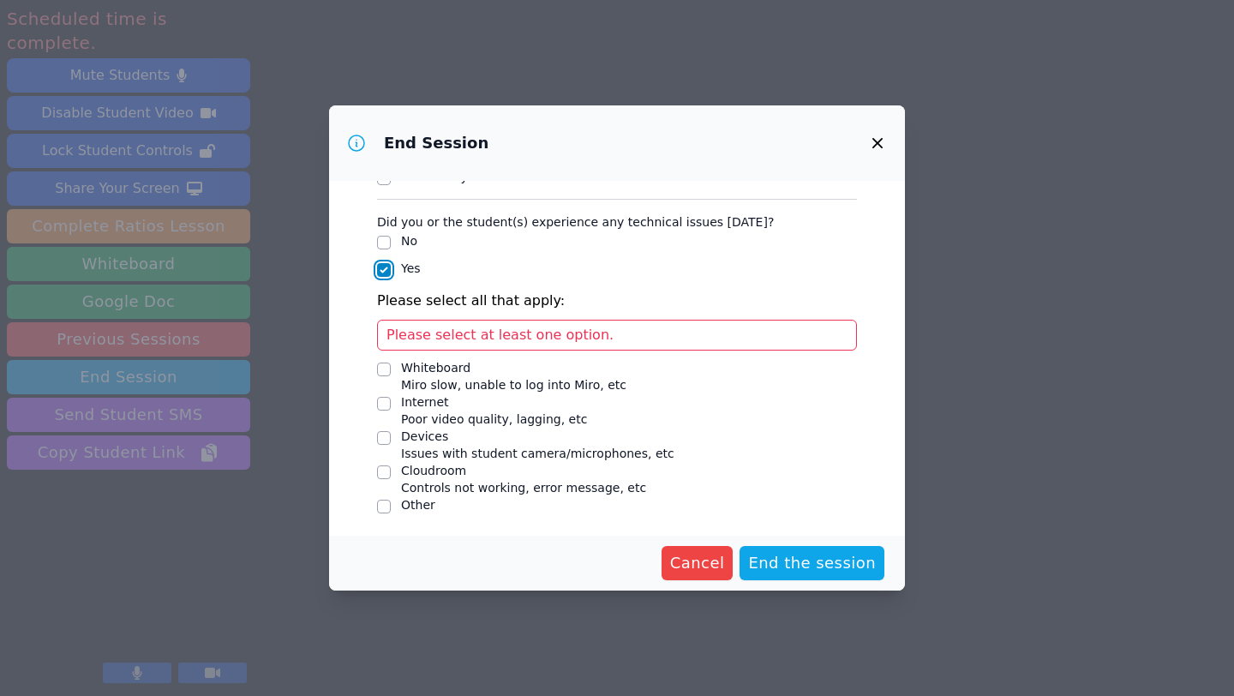
scroll to position [98, 0]
click at [471, 342] on div "Please select at least one option." at bounding box center [617, 334] width 480 height 31
click at [477, 332] on span "Please select at least one option." at bounding box center [500, 334] width 227 height 16
click at [380, 435] on input "Devices Issues with student camera/microphones, etc" at bounding box center [384, 437] width 14 height 14
checkbox input "true"
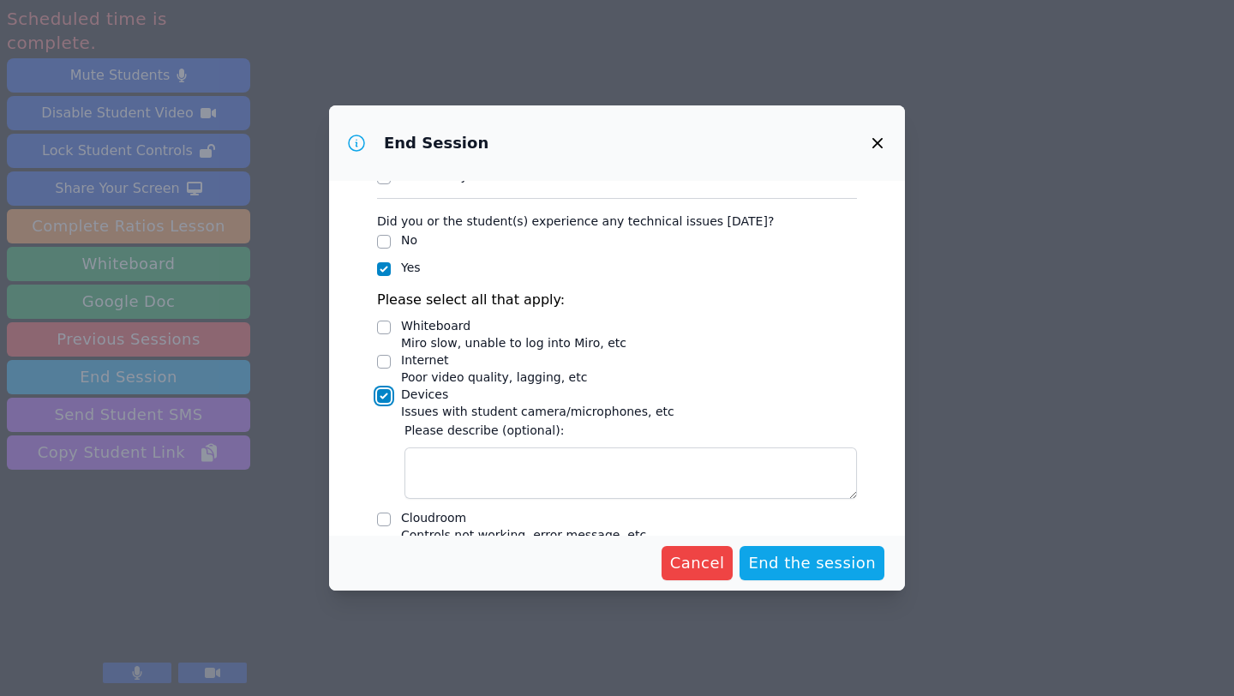
scroll to position [146, 0]
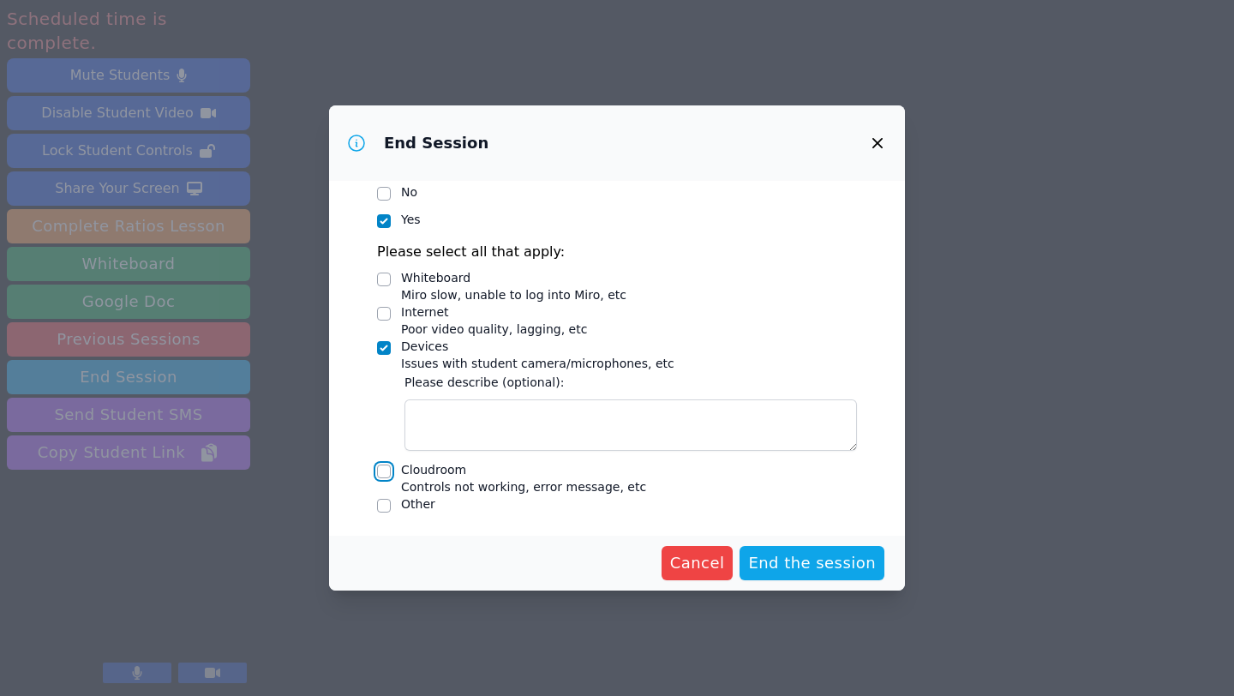
click at [387, 471] on input "Cloudroom Controls not working, error message, etc" at bounding box center [384, 472] width 14 height 14
checkbox input "true"
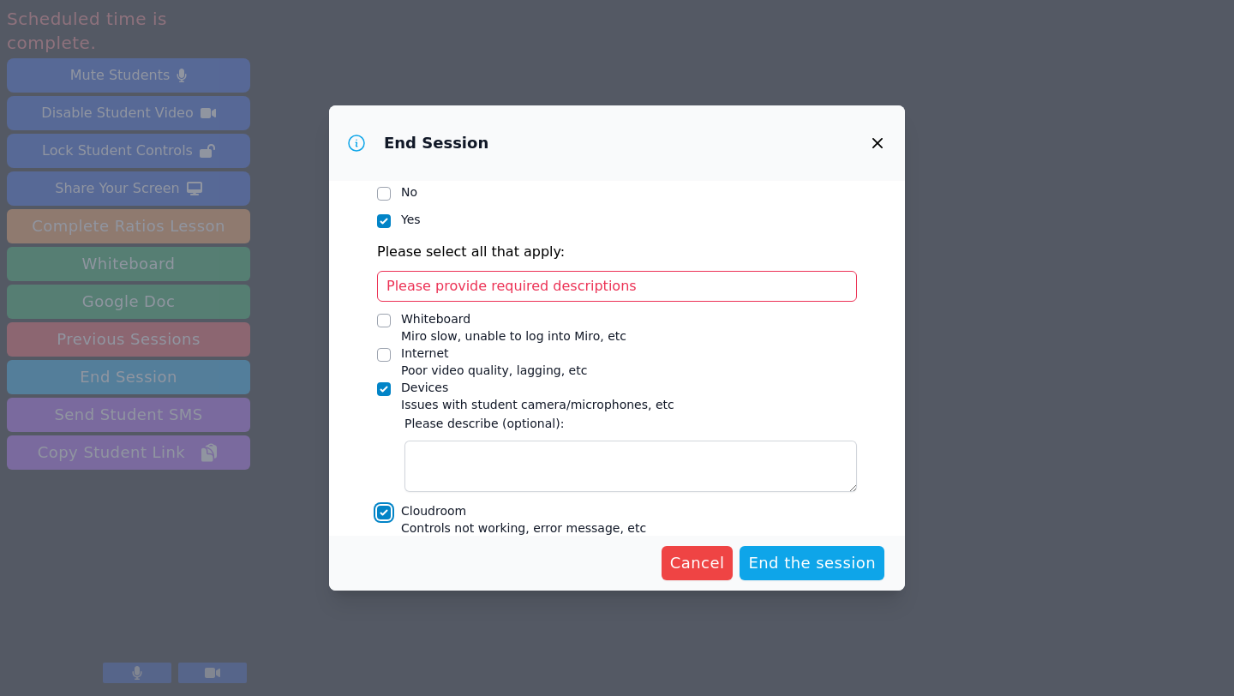
scroll to position [276, 0]
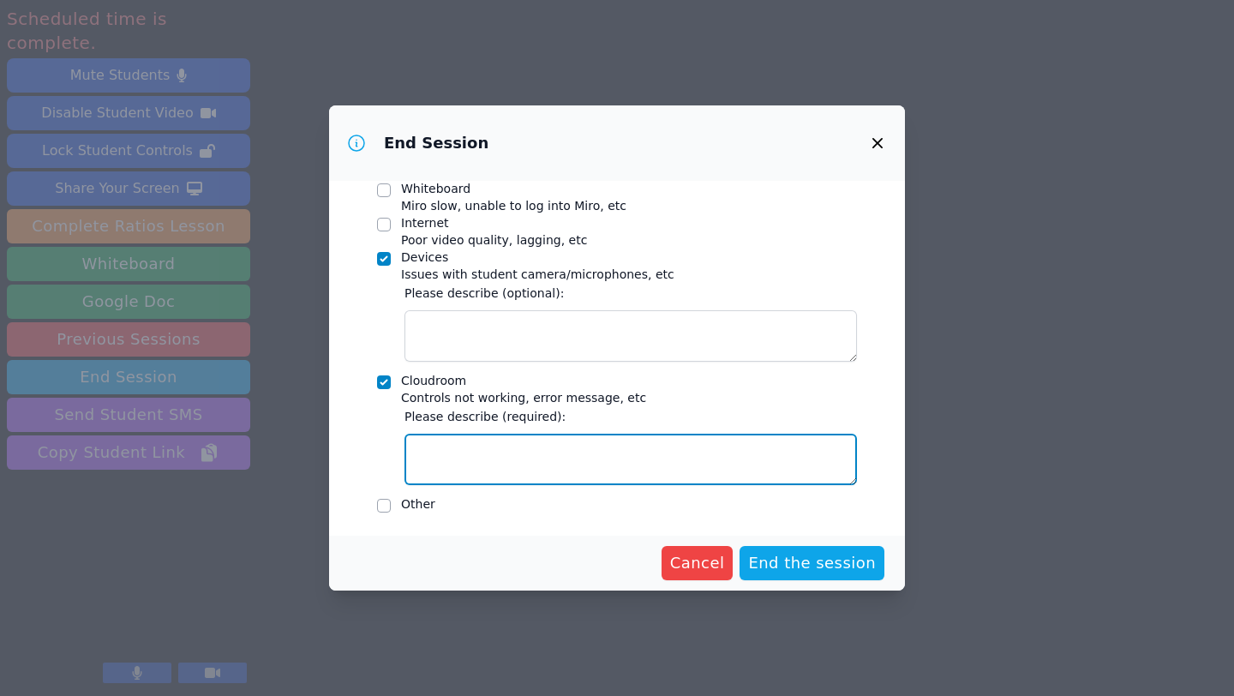
click at [506, 447] on textarea "Cloudroom Controls not working, error message, etc" at bounding box center [631, 459] width 453 height 51
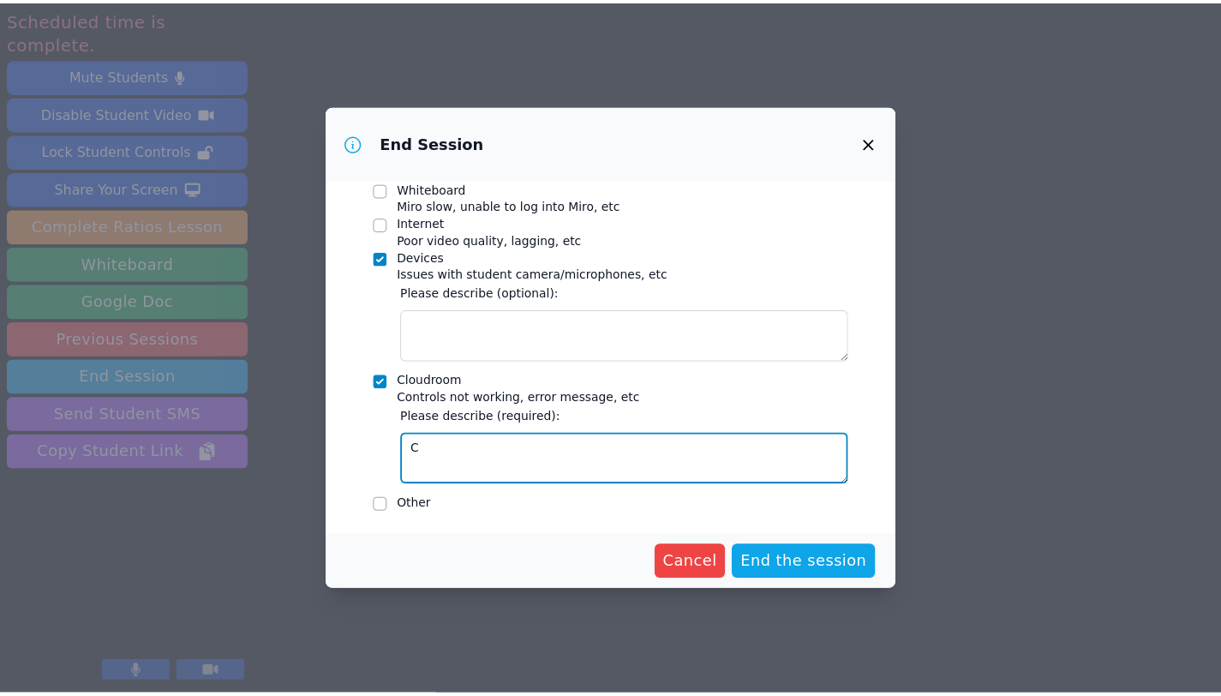
scroll to position [235, 0]
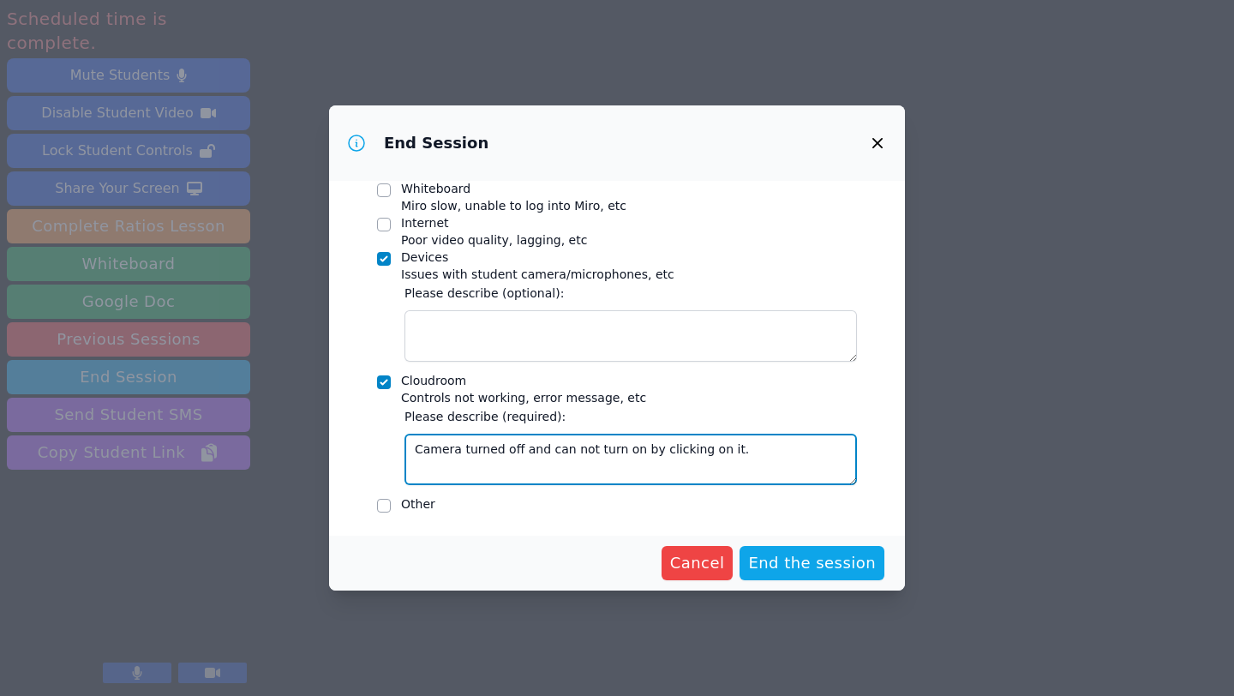
type textarea "Camera turned off and can not turn on by clicking on it."
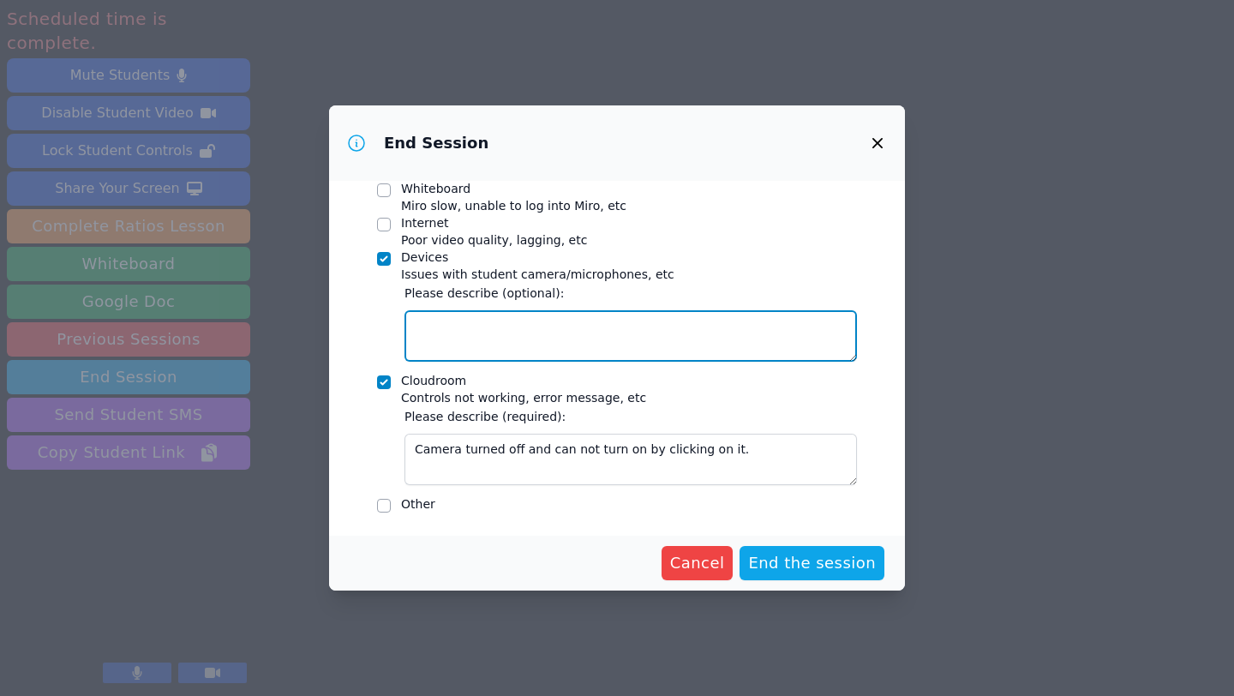
click at [467, 344] on textarea "Devices Issues with student camera/microphones, etc" at bounding box center [631, 335] width 453 height 51
type textarea "camera, microphones on student end."
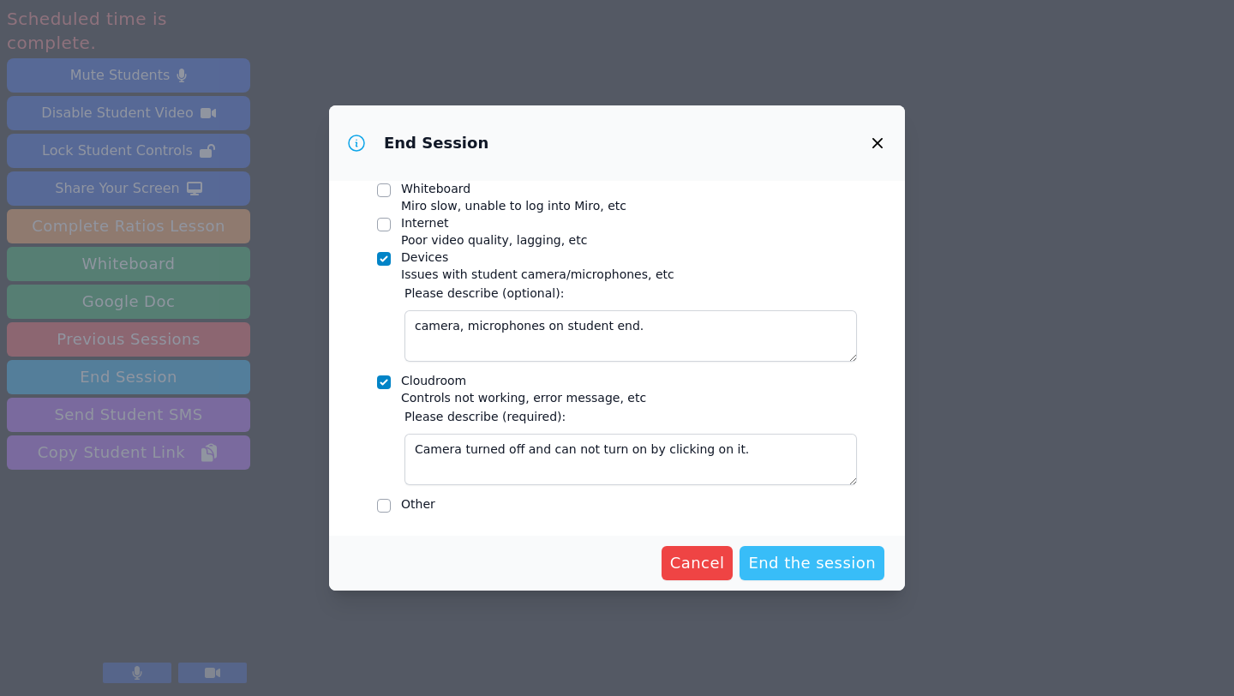
click at [783, 560] on span "End the session" at bounding box center [812, 563] width 128 height 24
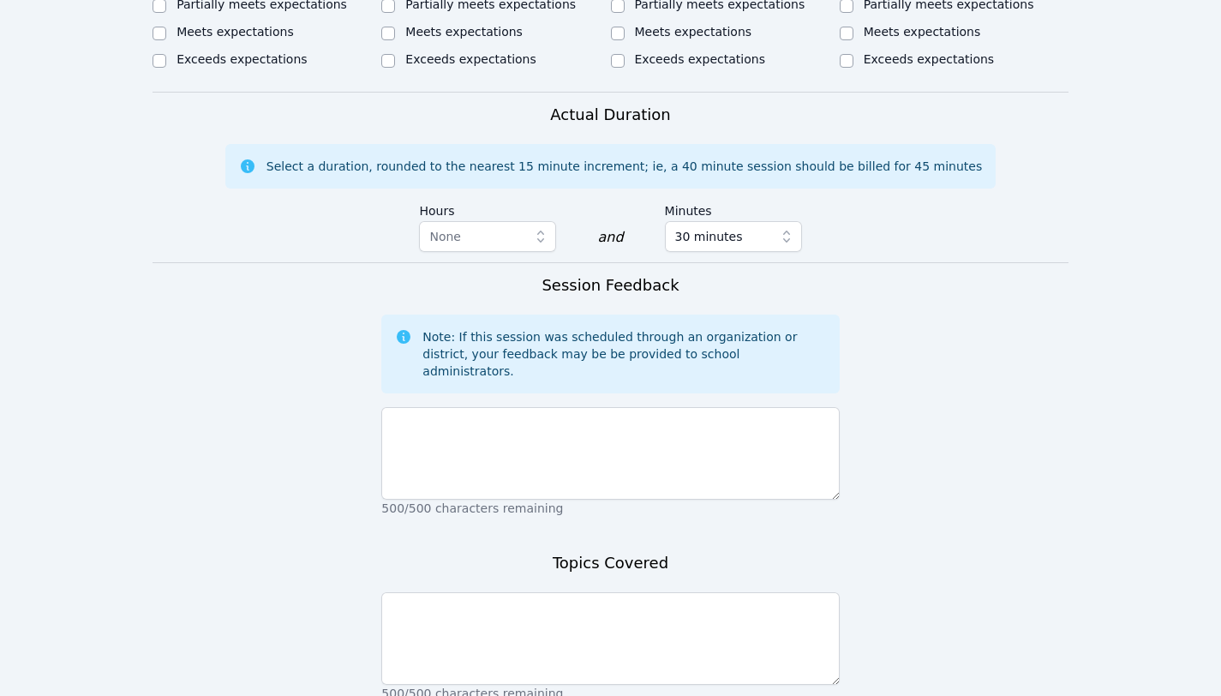
scroll to position [1200, 0]
